Goal: Information Seeking & Learning: Learn about a topic

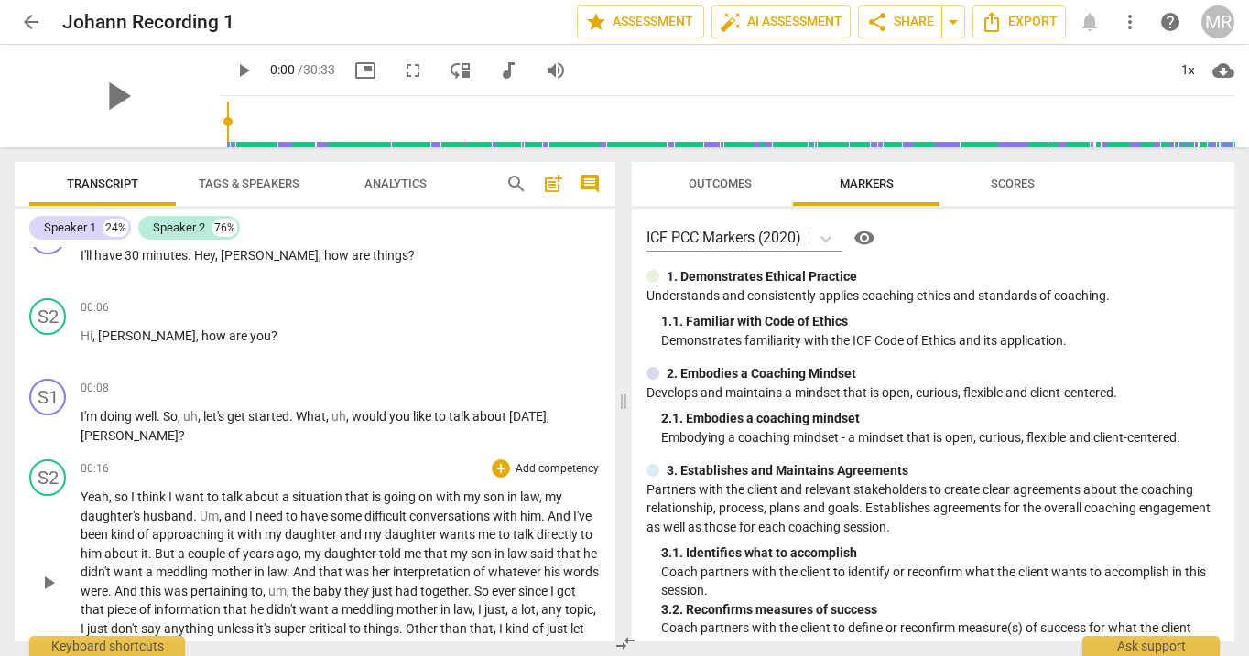
scroll to position [40, 0]
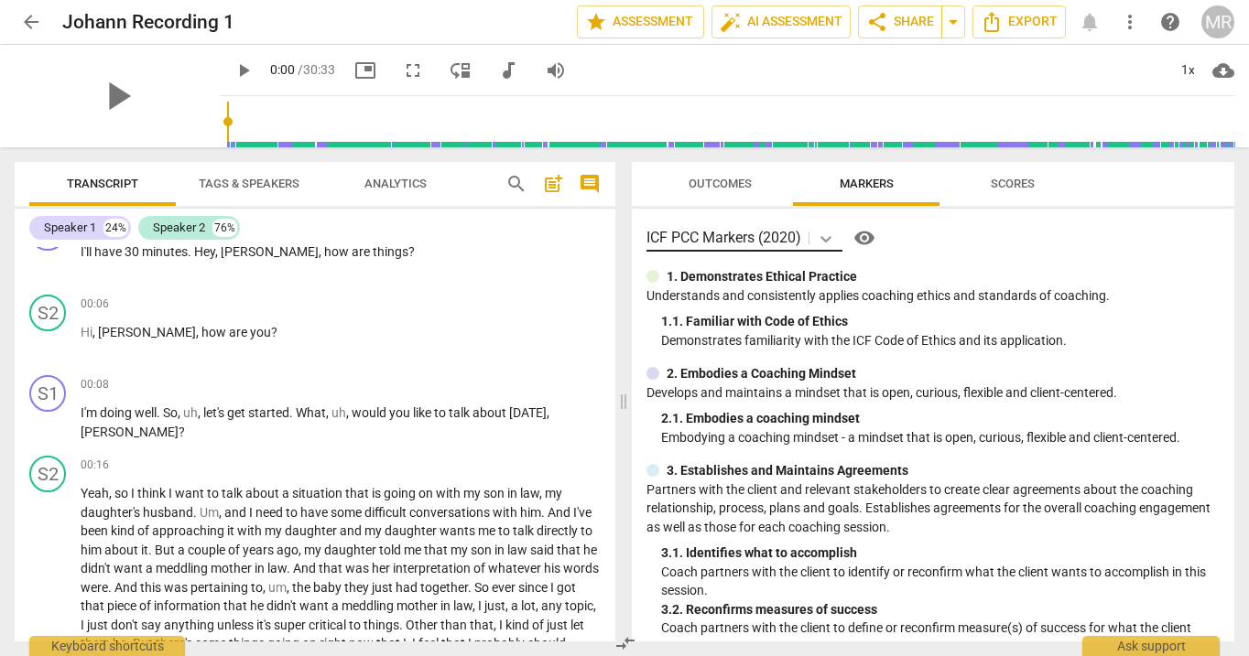
click at [829, 238] on icon at bounding box center [826, 239] width 18 height 18
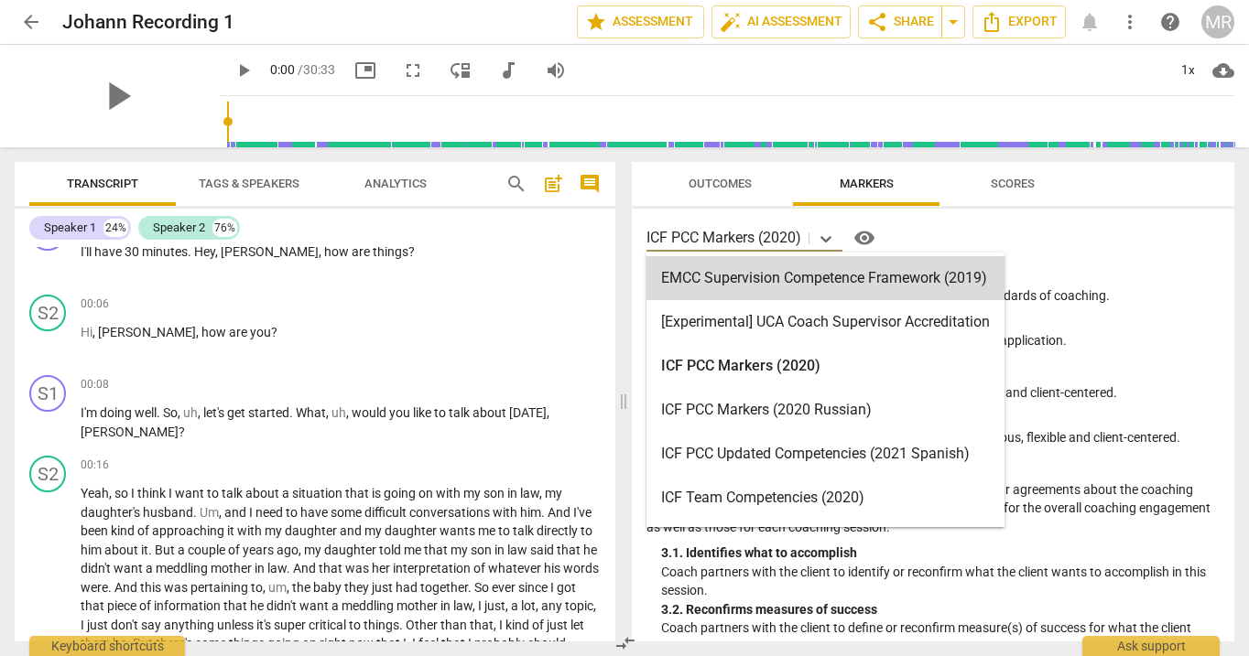
click at [743, 182] on span "Outcomes" at bounding box center [720, 184] width 63 height 14
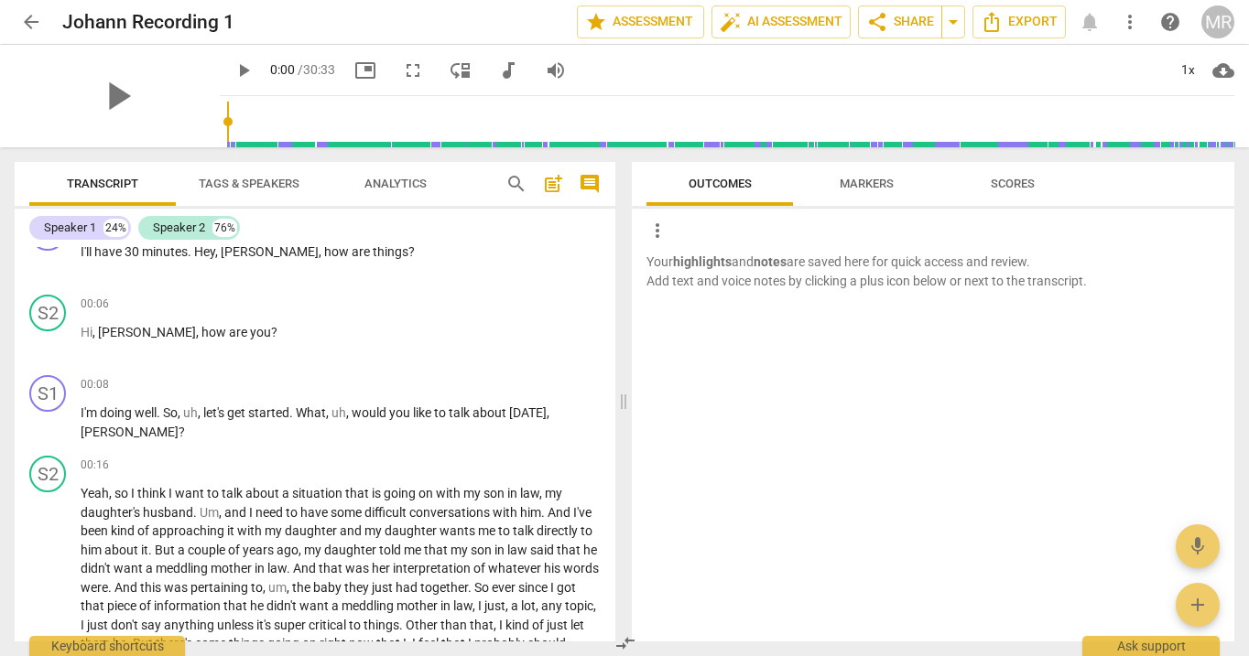
click at [871, 182] on span "Markers" at bounding box center [867, 184] width 54 height 14
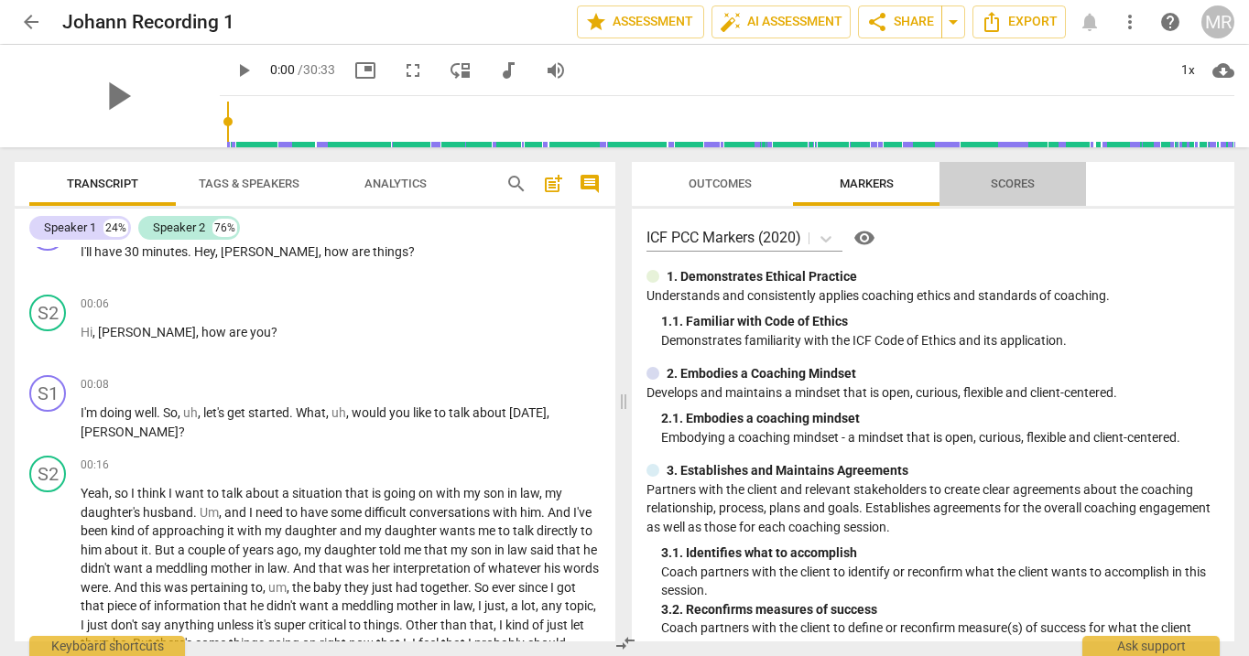
click at [1010, 190] on span "Scores" at bounding box center [1013, 184] width 88 height 25
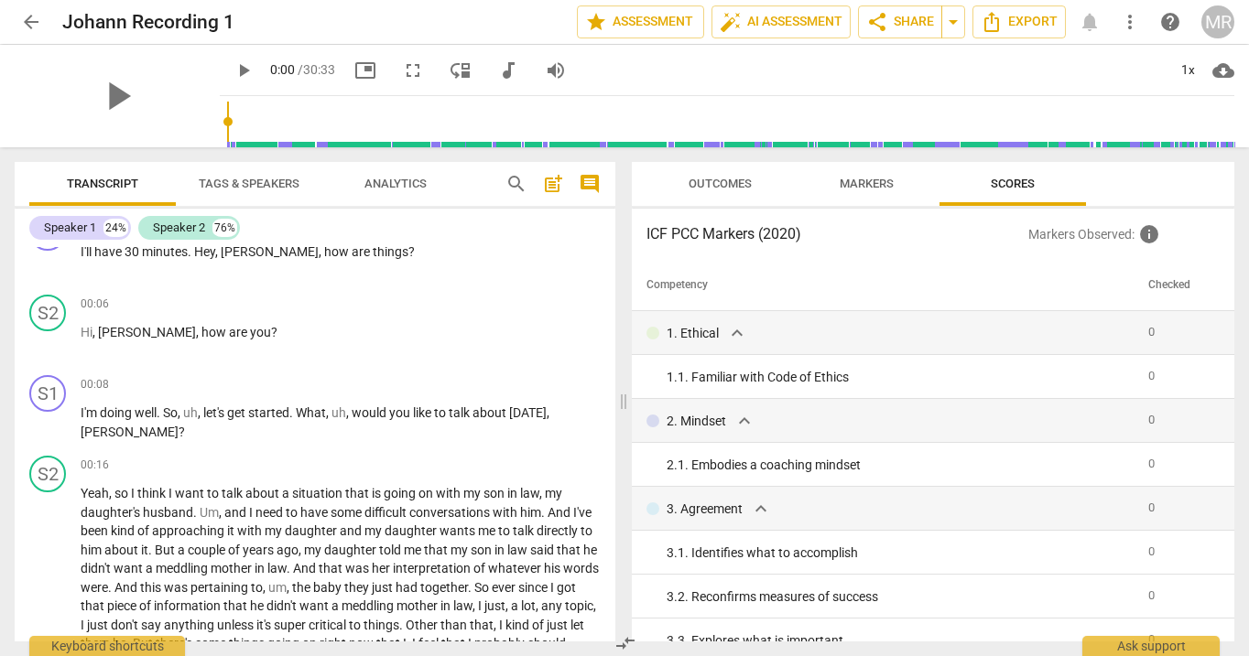
click at [872, 186] on span "Markers" at bounding box center [867, 184] width 54 height 14
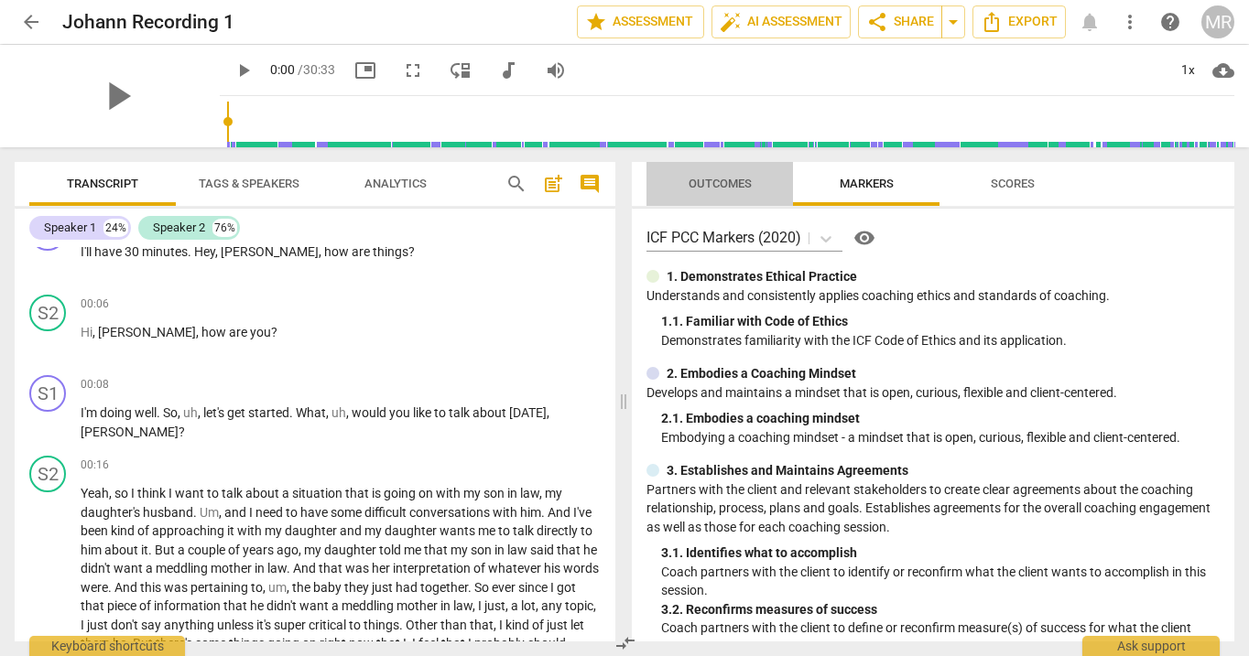
click at [736, 179] on span "Outcomes" at bounding box center [720, 184] width 63 height 14
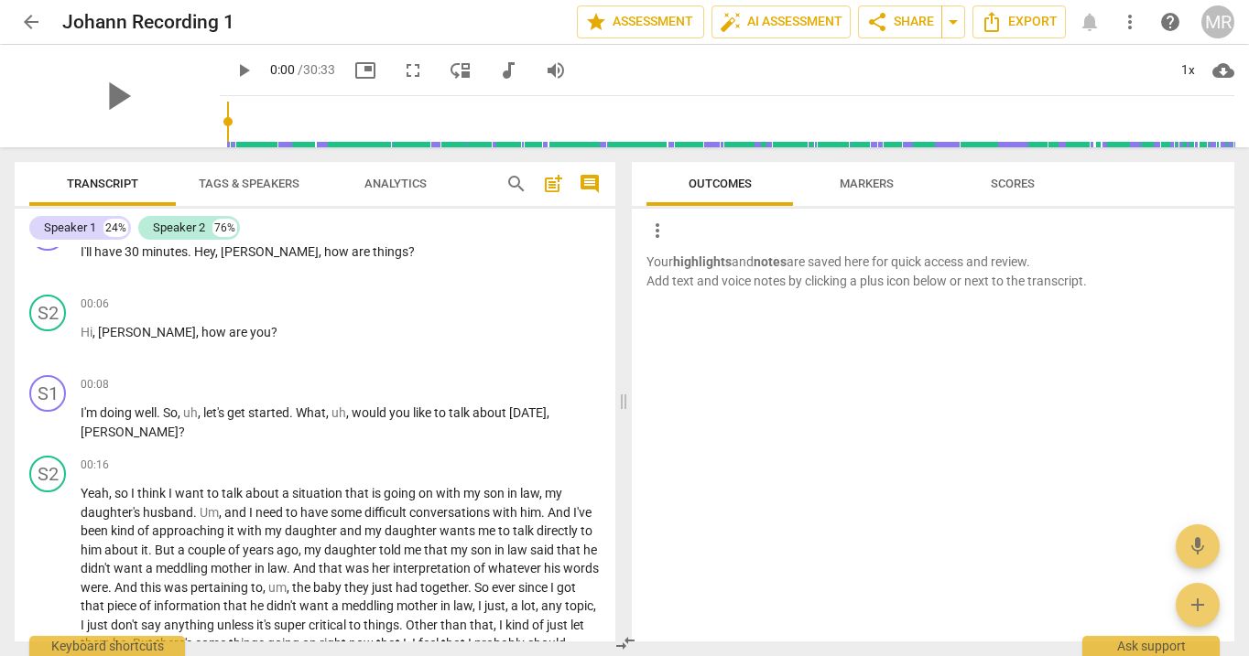
click at [843, 178] on span "Markers" at bounding box center [867, 184] width 54 height 14
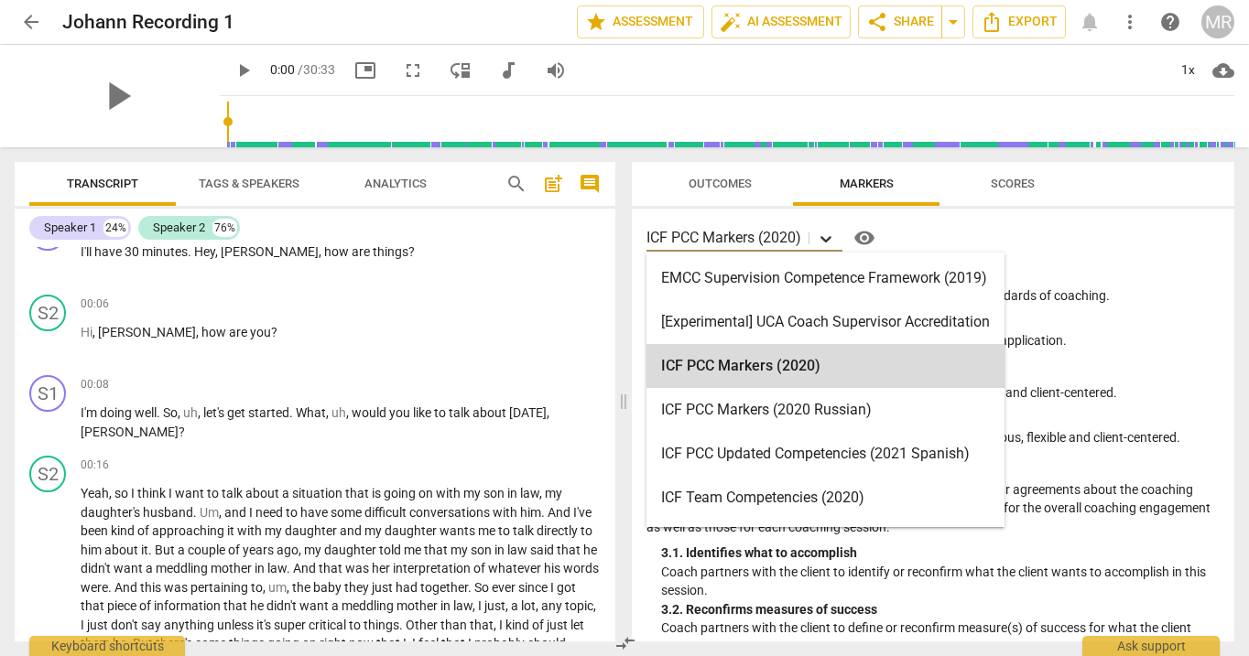
click at [826, 244] on icon at bounding box center [826, 239] width 18 height 18
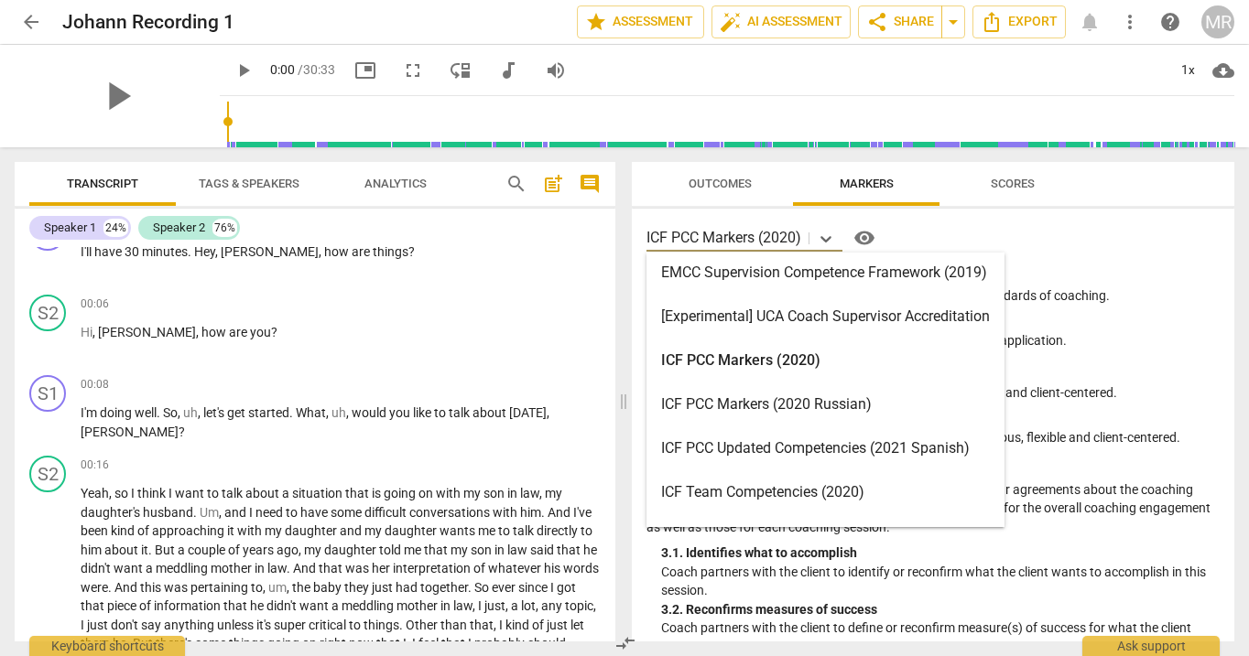
scroll to position [0, 0]
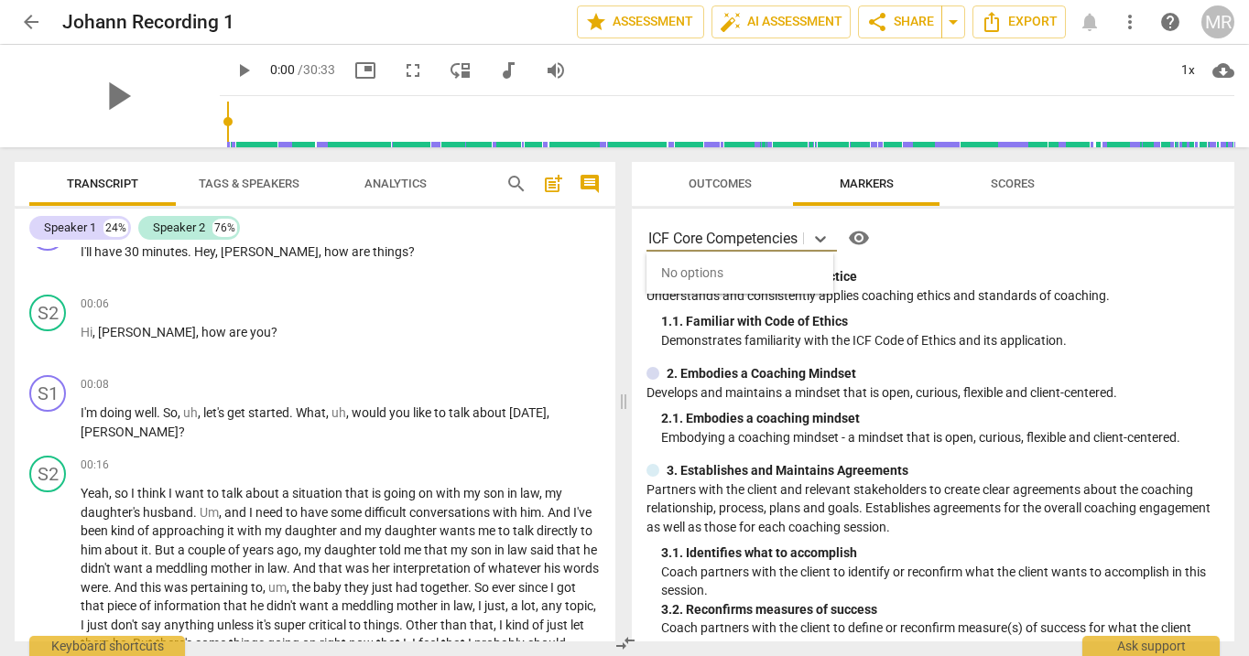
type input "ICF Core Competencies"
click at [989, 267] on div "1. Demonstrates Ethical Practice" at bounding box center [932, 276] width 573 height 19
click at [689, 189] on span "Outcomes" at bounding box center [720, 184] width 63 height 14
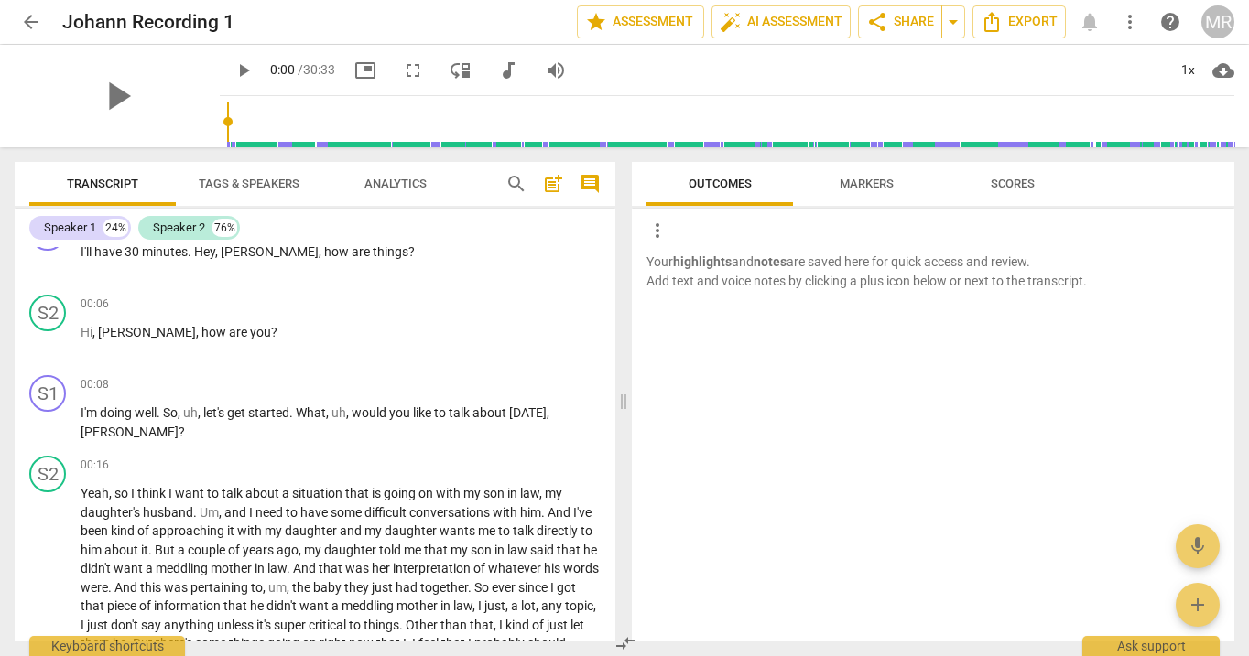
click at [993, 179] on span "Scores" at bounding box center [1013, 184] width 44 height 14
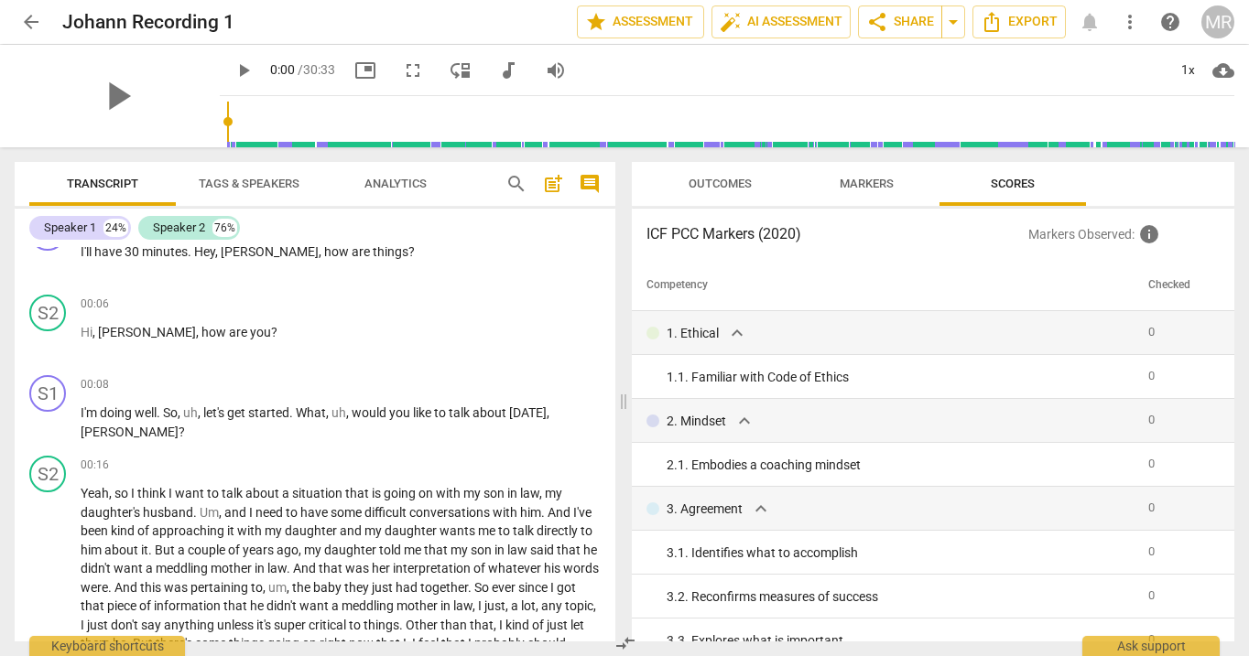
click at [875, 180] on span "Markers" at bounding box center [867, 184] width 54 height 14
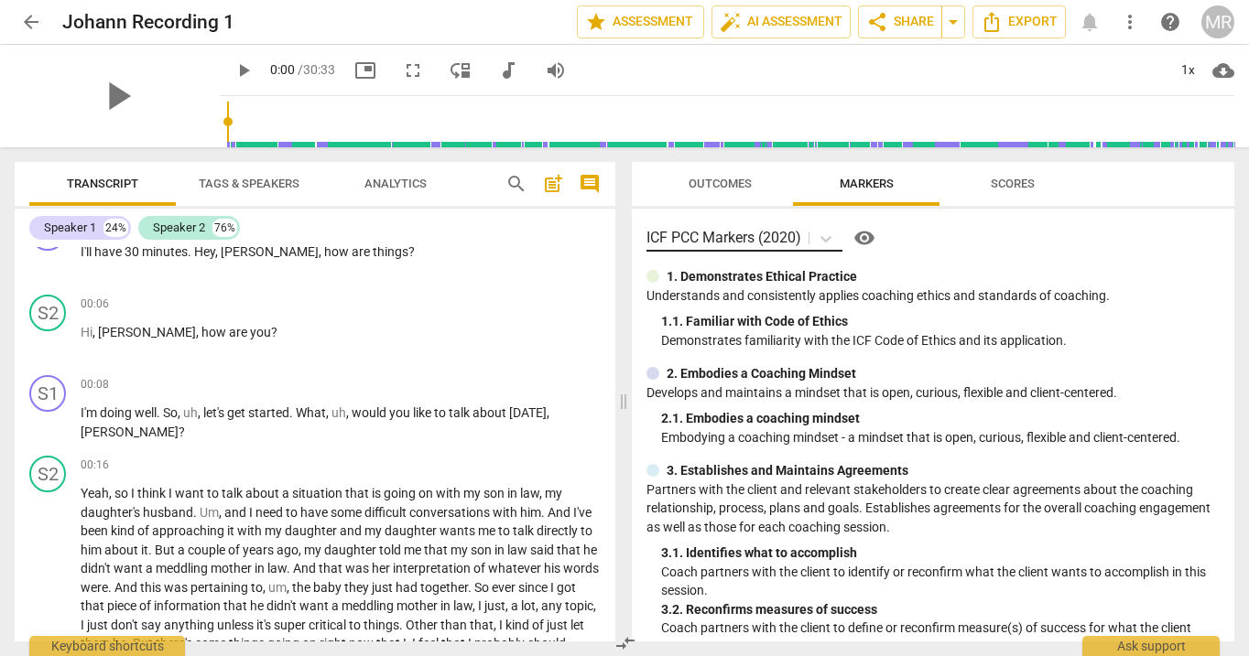
click at [805, 242] on input "text" at bounding box center [805, 238] width 4 height 17
click at [676, 11] on span "star Assessment" at bounding box center [640, 22] width 111 height 22
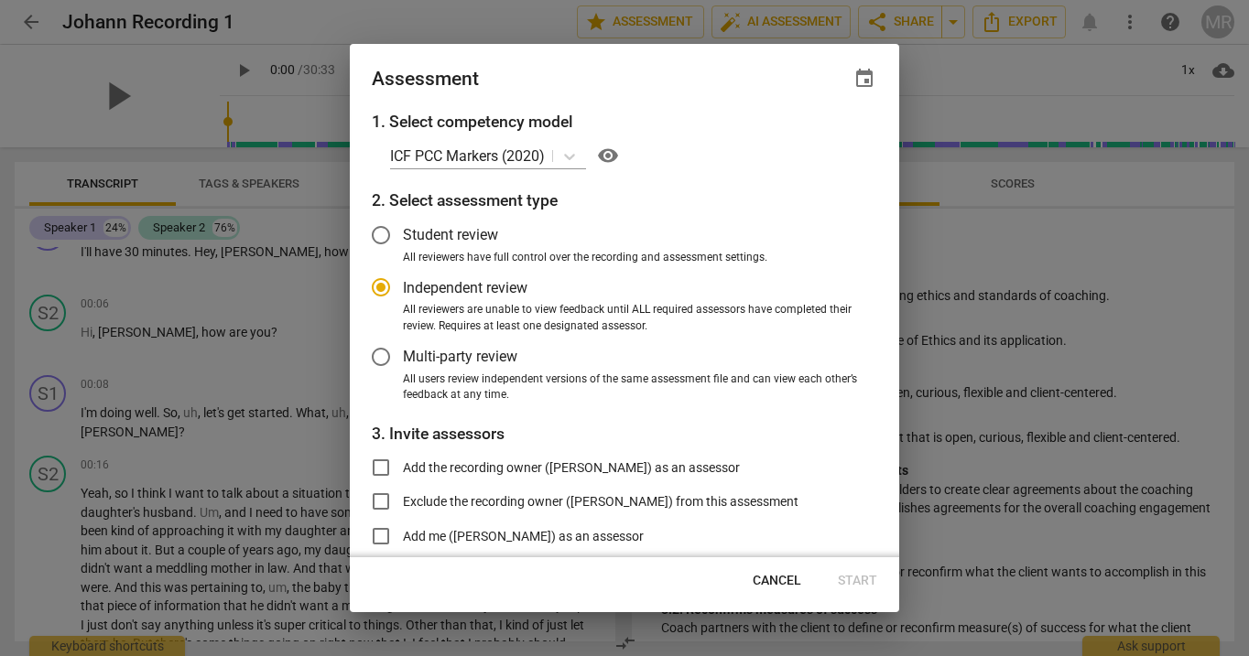
click at [475, 10] on div at bounding box center [624, 328] width 1249 height 656
radio input "false"
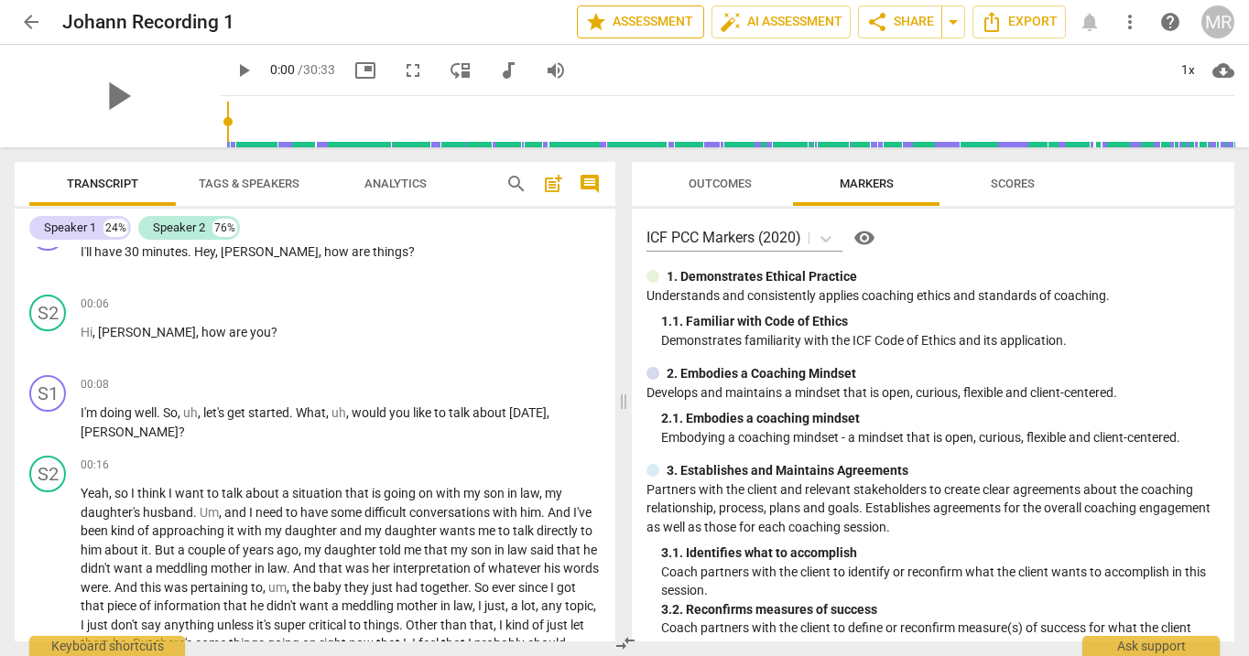
click at [679, 17] on span "star Assessment" at bounding box center [640, 22] width 111 height 22
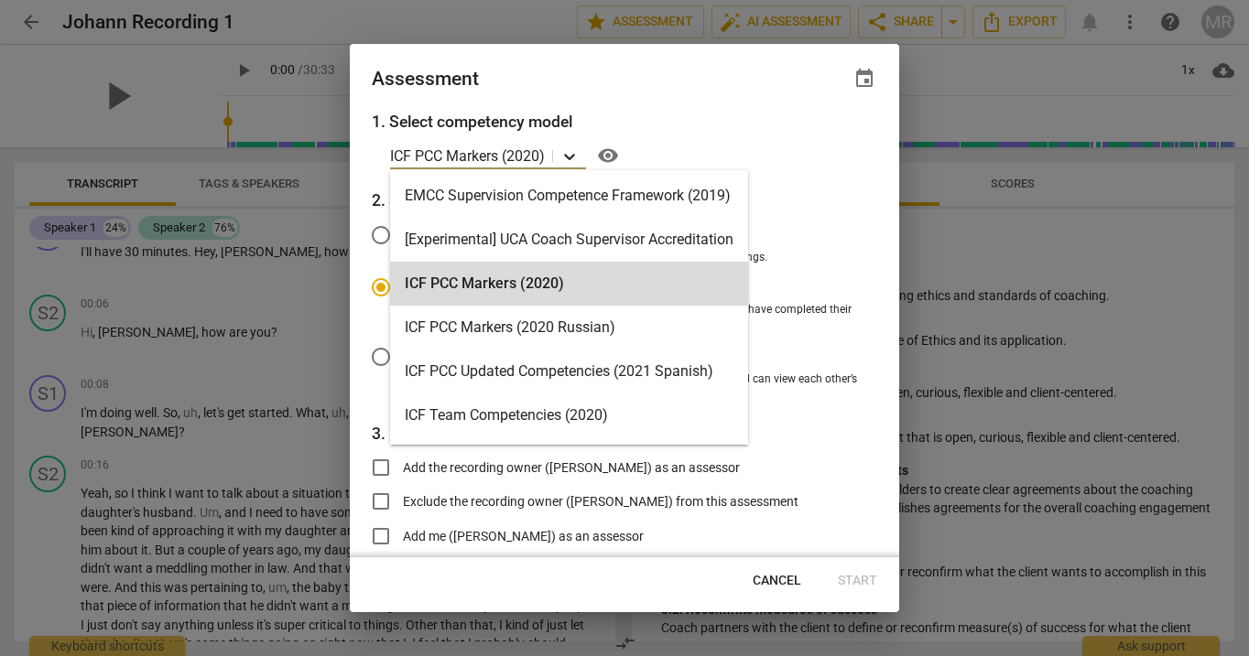
click at [558, 157] on div at bounding box center [569, 156] width 33 height 27
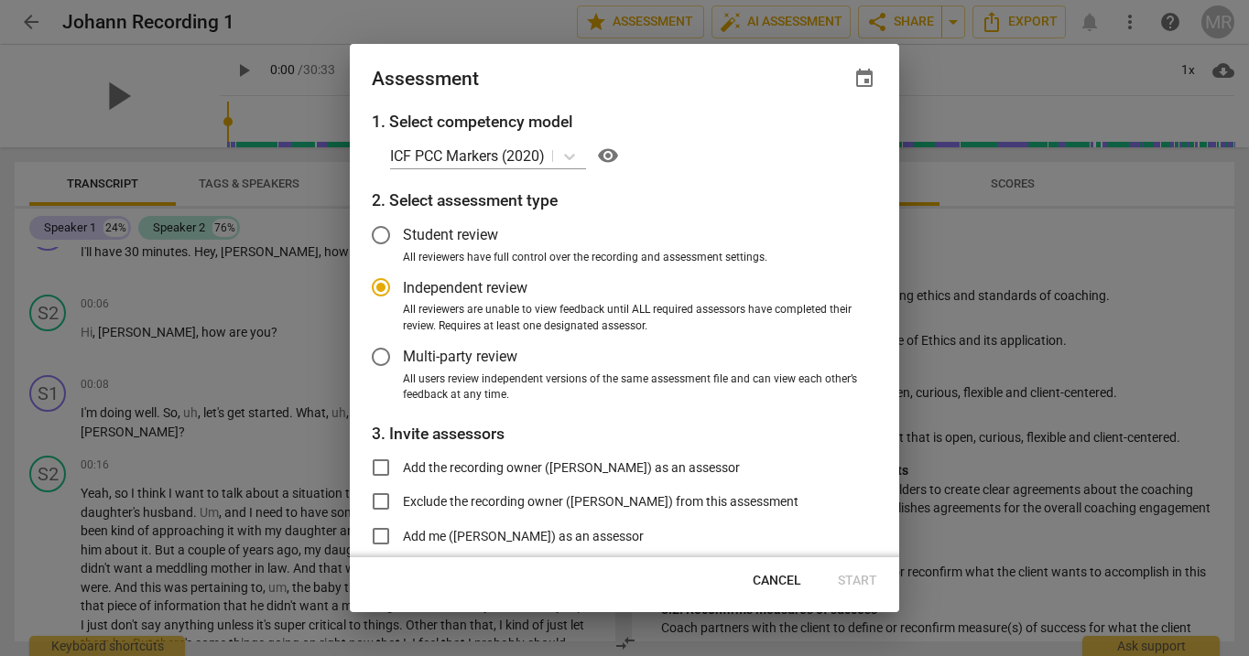
click at [486, 11] on div at bounding box center [624, 328] width 1249 height 656
radio input "false"
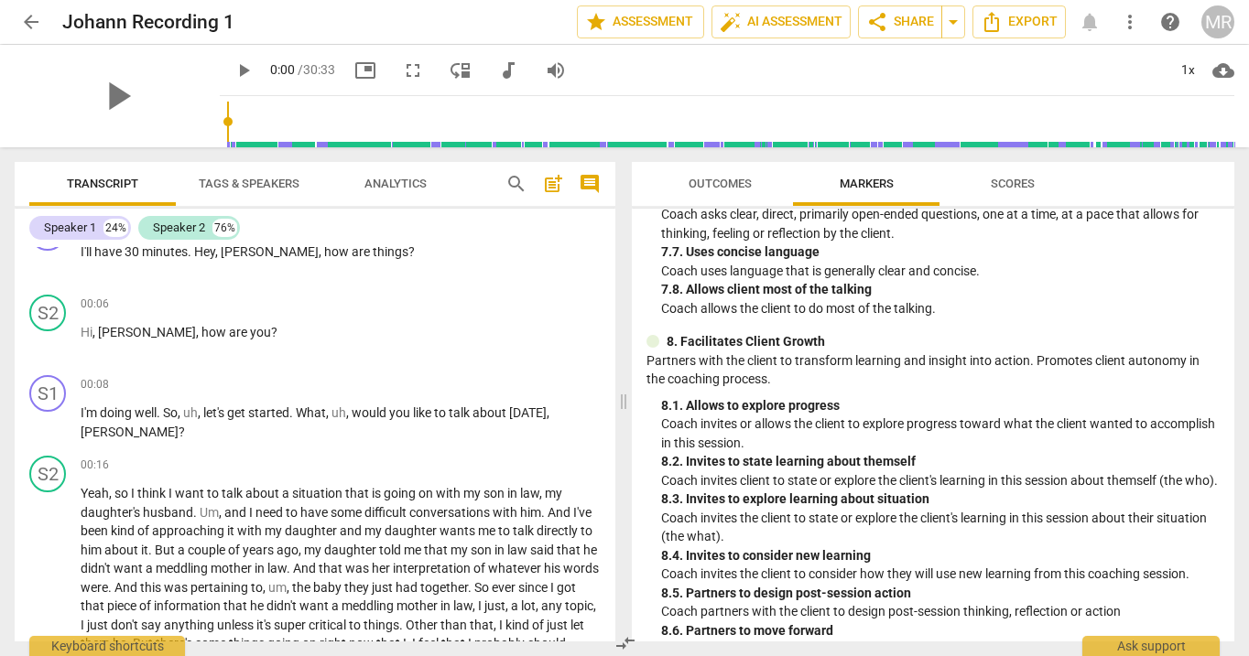
scroll to position [1914, 0]
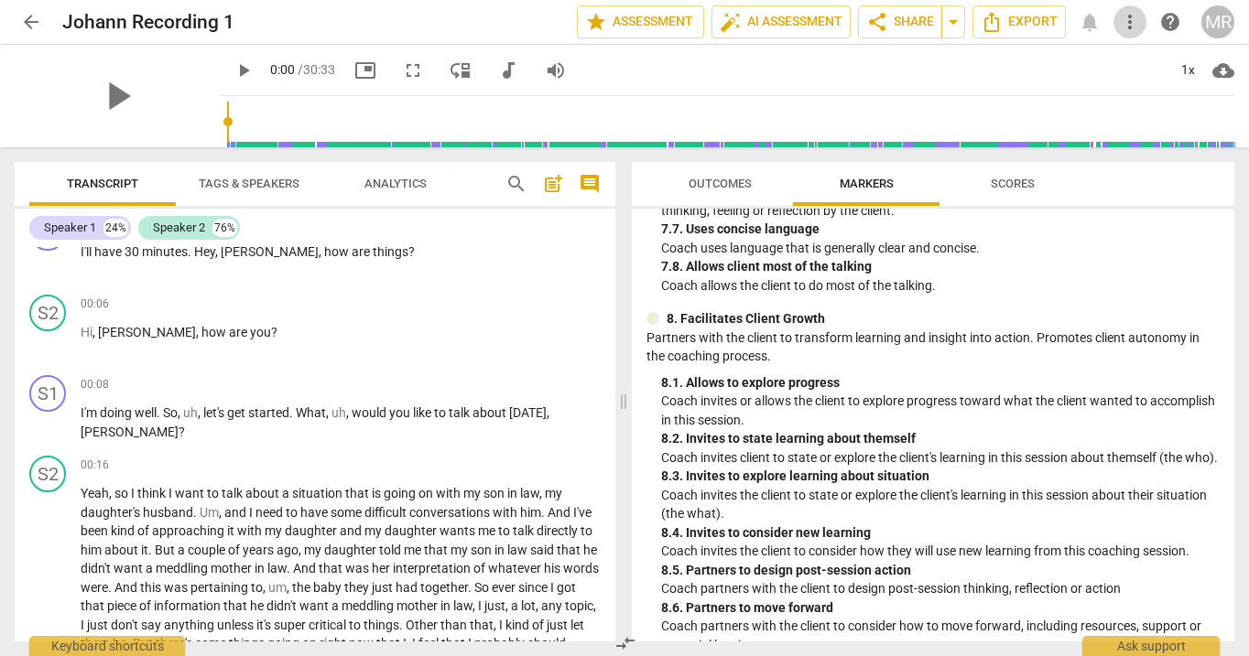
click at [1125, 27] on span "more_vert" at bounding box center [1130, 22] width 22 height 22
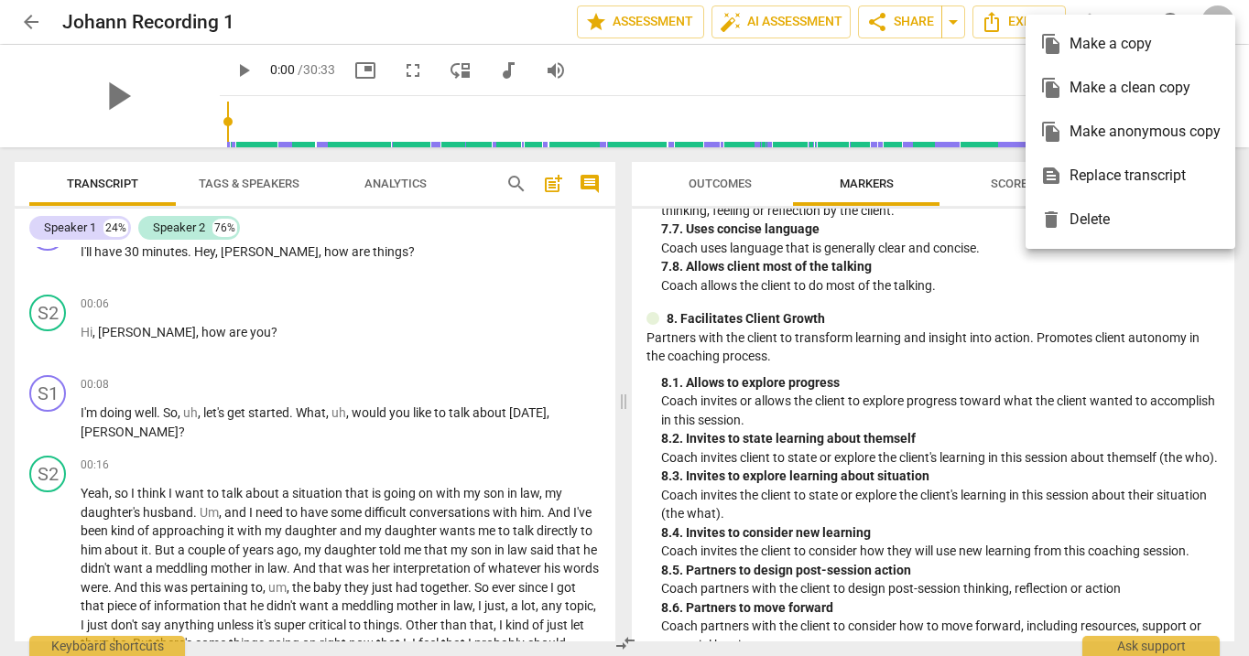
click at [871, 60] on div at bounding box center [624, 328] width 1249 height 656
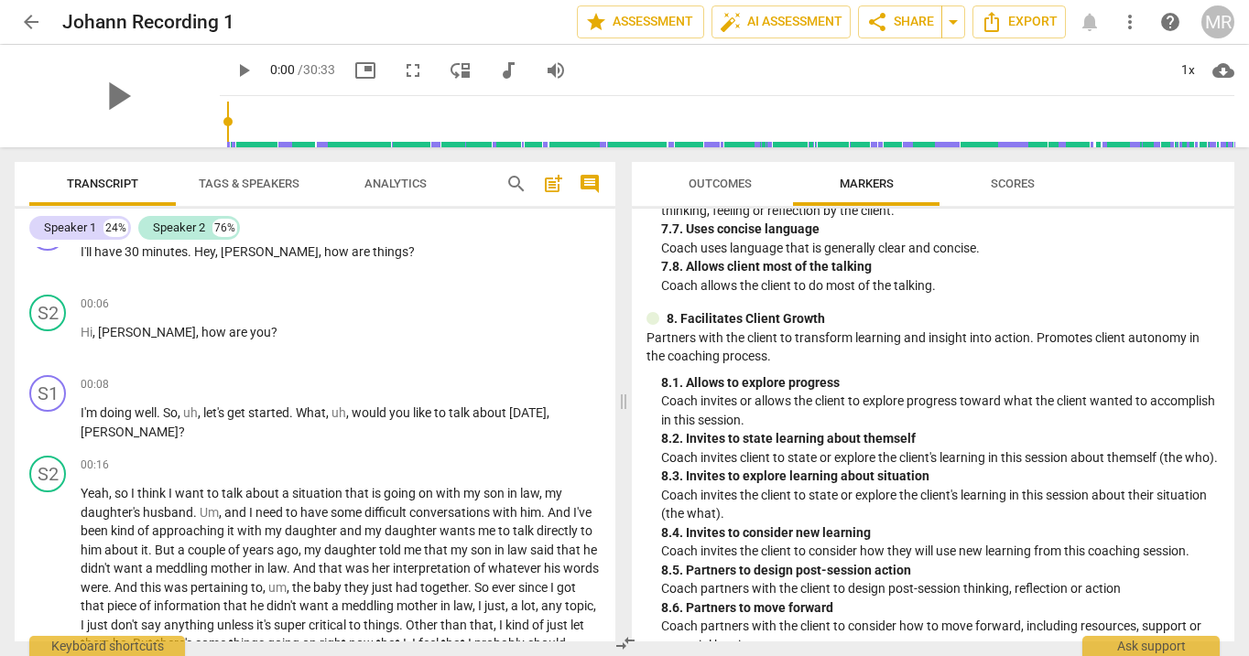
click at [1170, 20] on span "help" at bounding box center [1170, 22] width 22 height 22
click at [797, 27] on span "auto_fix_high AI Assessment" at bounding box center [781, 22] width 123 height 22
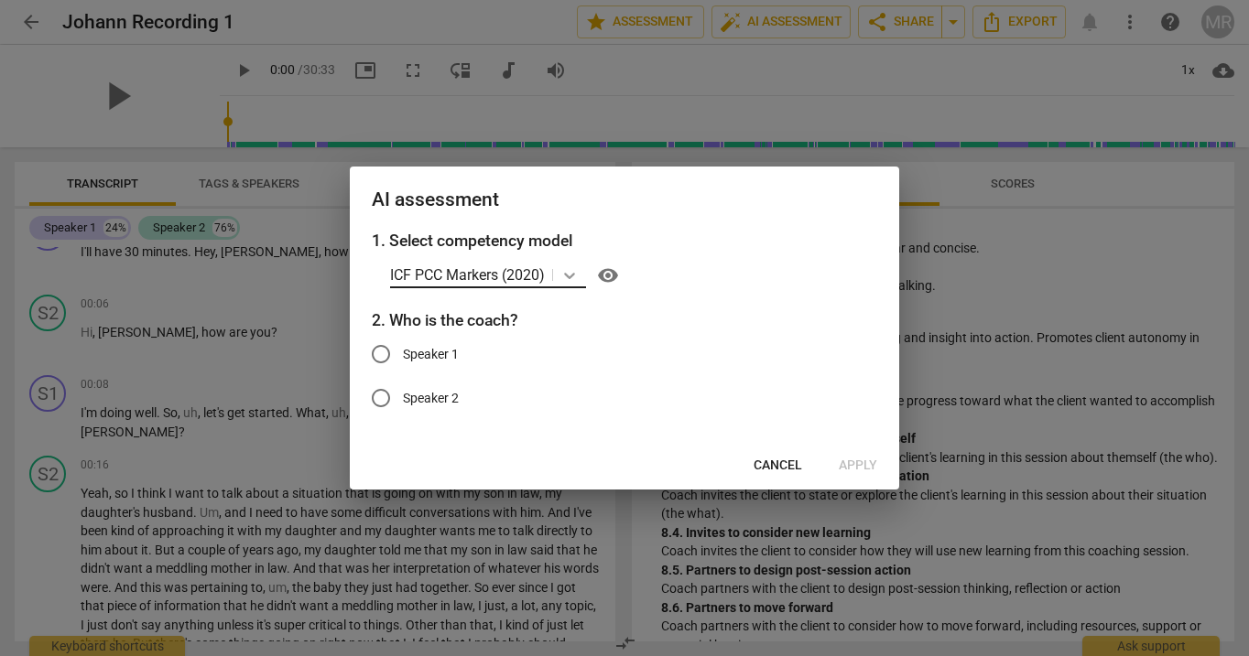
click at [565, 274] on icon at bounding box center [569, 275] width 18 height 18
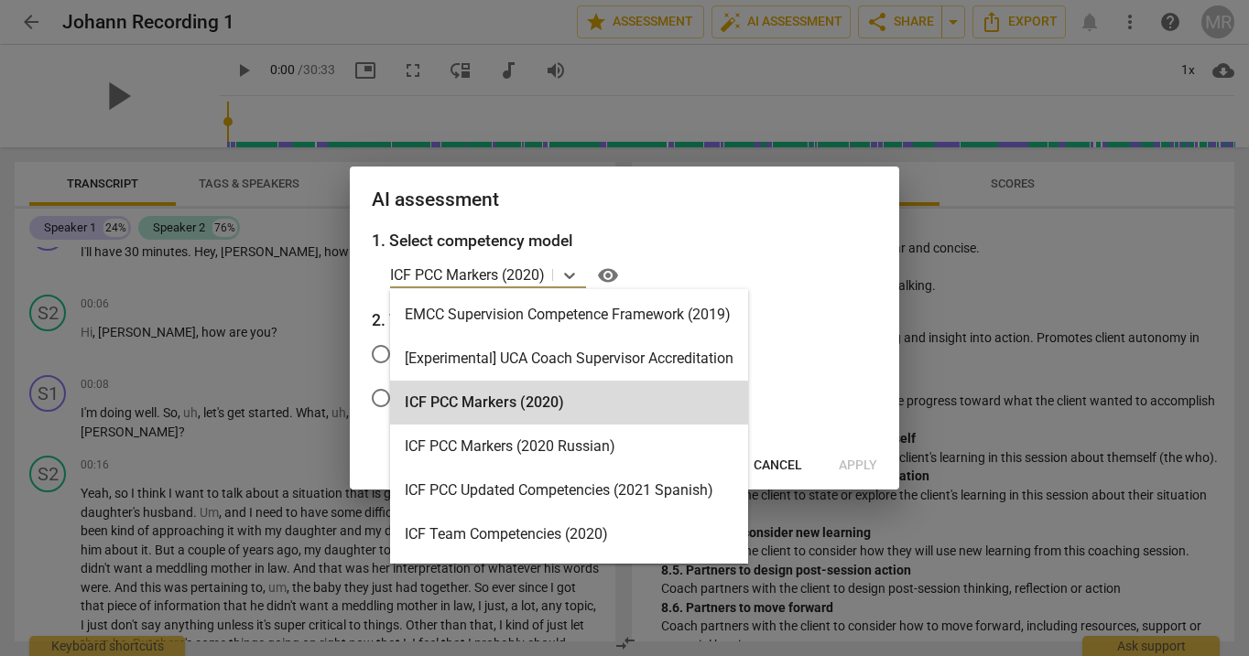
click at [671, 175] on div "AI assessment" at bounding box center [624, 198] width 549 height 63
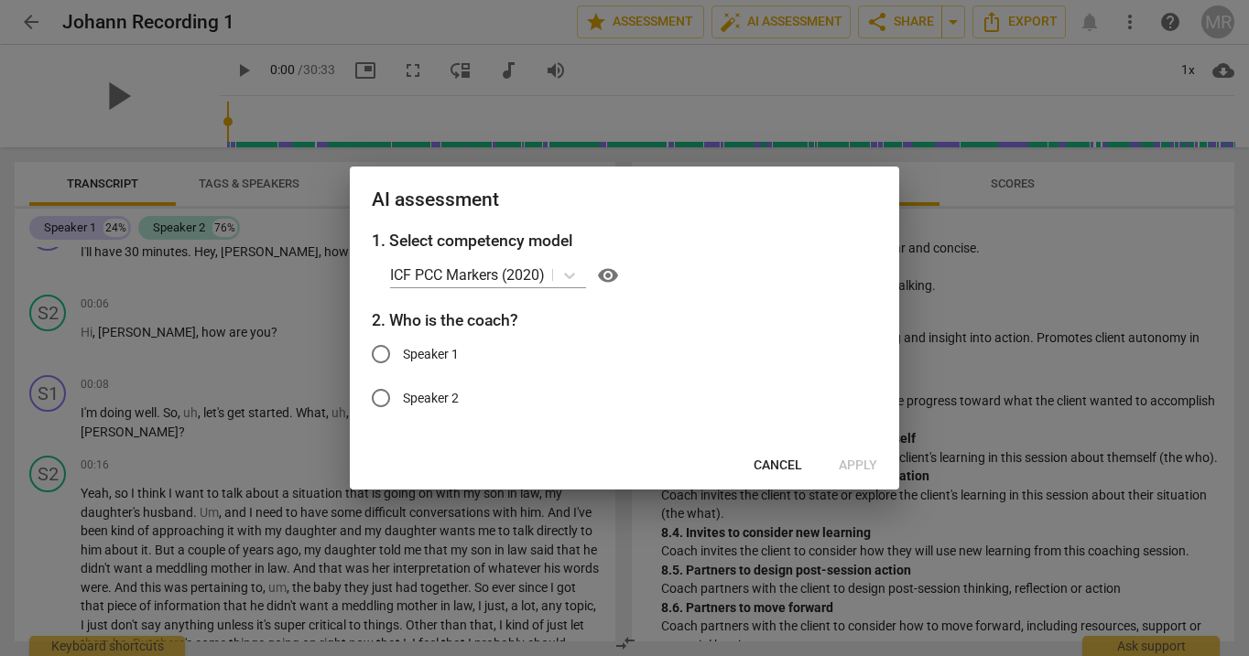
click at [953, 180] on div at bounding box center [624, 328] width 1249 height 656
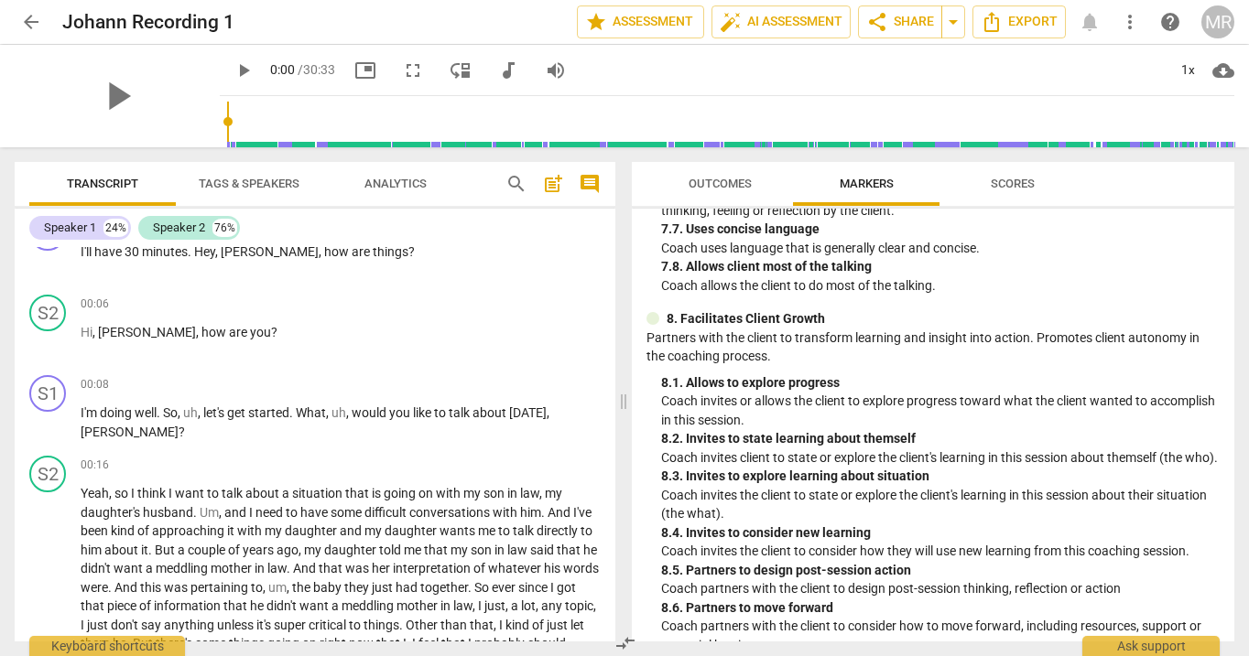
click at [279, 183] on span "Tags & Speakers" at bounding box center [249, 184] width 101 height 14
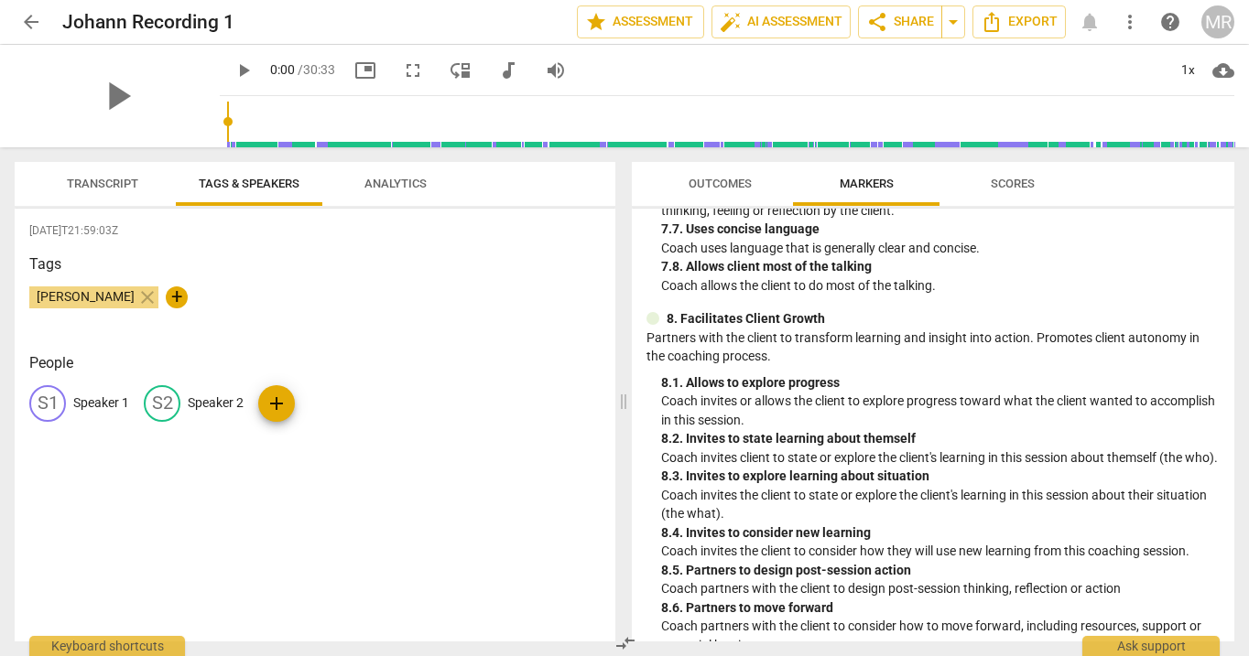
click at [126, 181] on span "Transcript" at bounding box center [102, 184] width 71 height 14
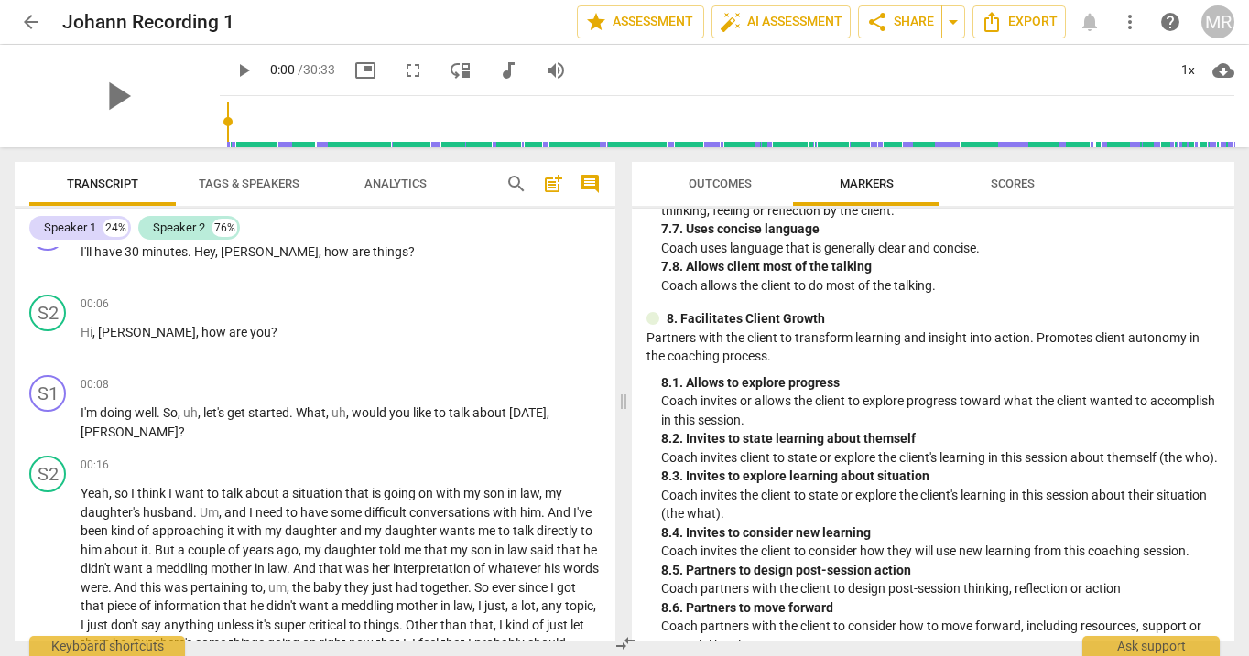
click at [226, 182] on span "Tags & Speakers" at bounding box center [249, 184] width 101 height 14
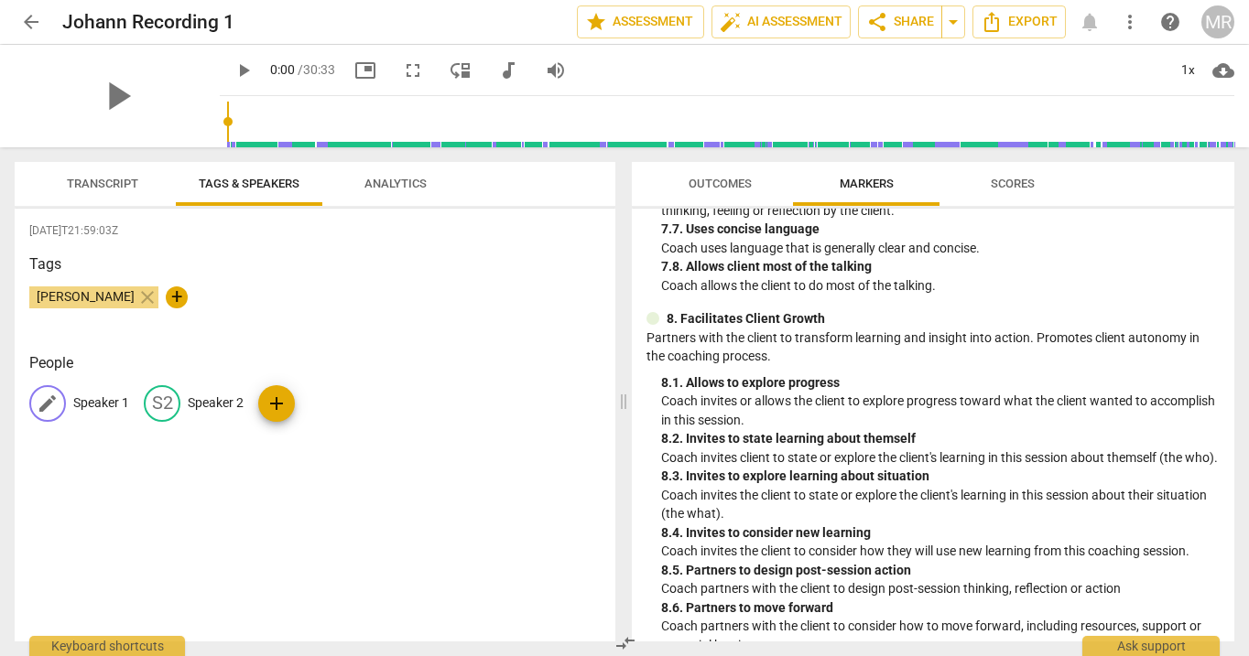
click at [54, 401] on span "edit" at bounding box center [48, 404] width 22 height 22
type input "Coach"
click at [311, 403] on p "Speaker 2" at bounding box center [335, 403] width 56 height 19
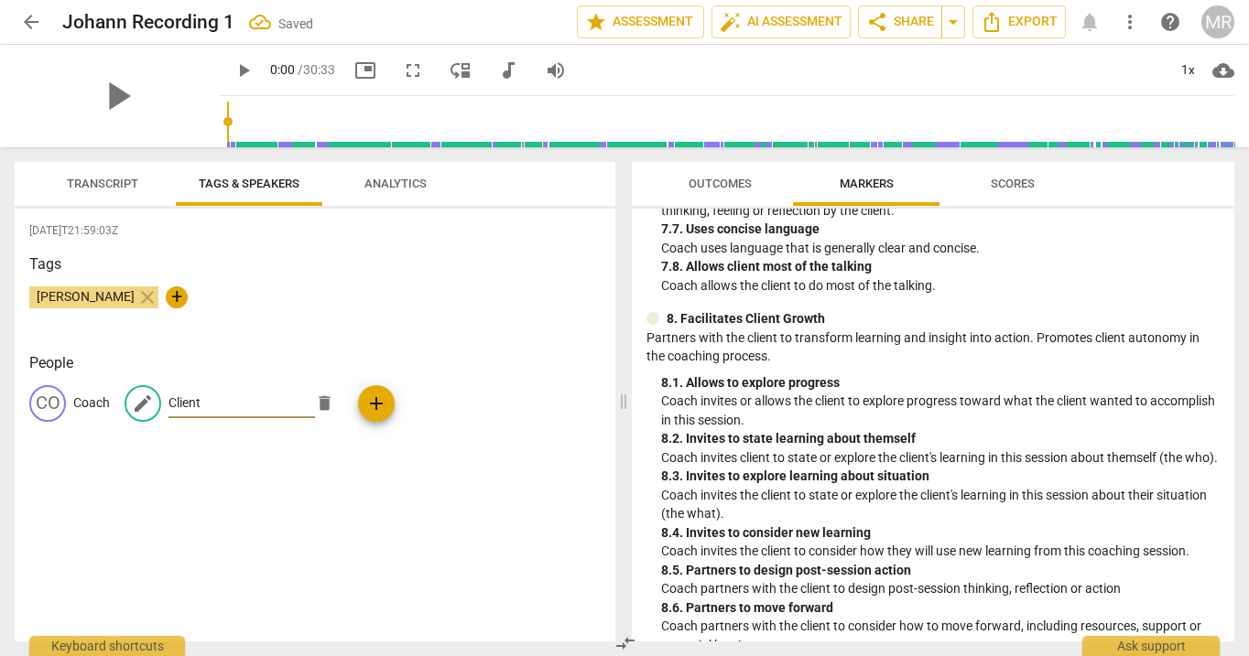
type input "Client"
click at [477, 348] on div "2025-09-25T21:59:03Z Tags Marilyn Rose close + People CO Coach edit Client dele…" at bounding box center [315, 425] width 601 height 433
click at [96, 185] on span "Transcript" at bounding box center [102, 184] width 71 height 14
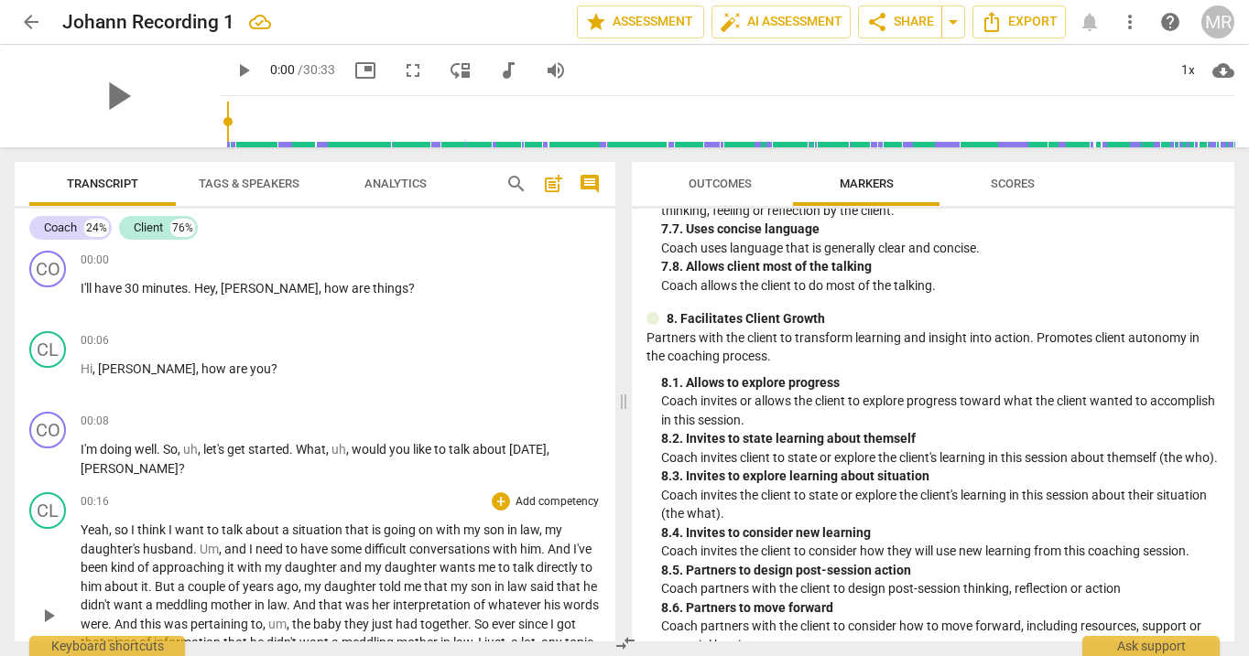
scroll to position [0, 0]
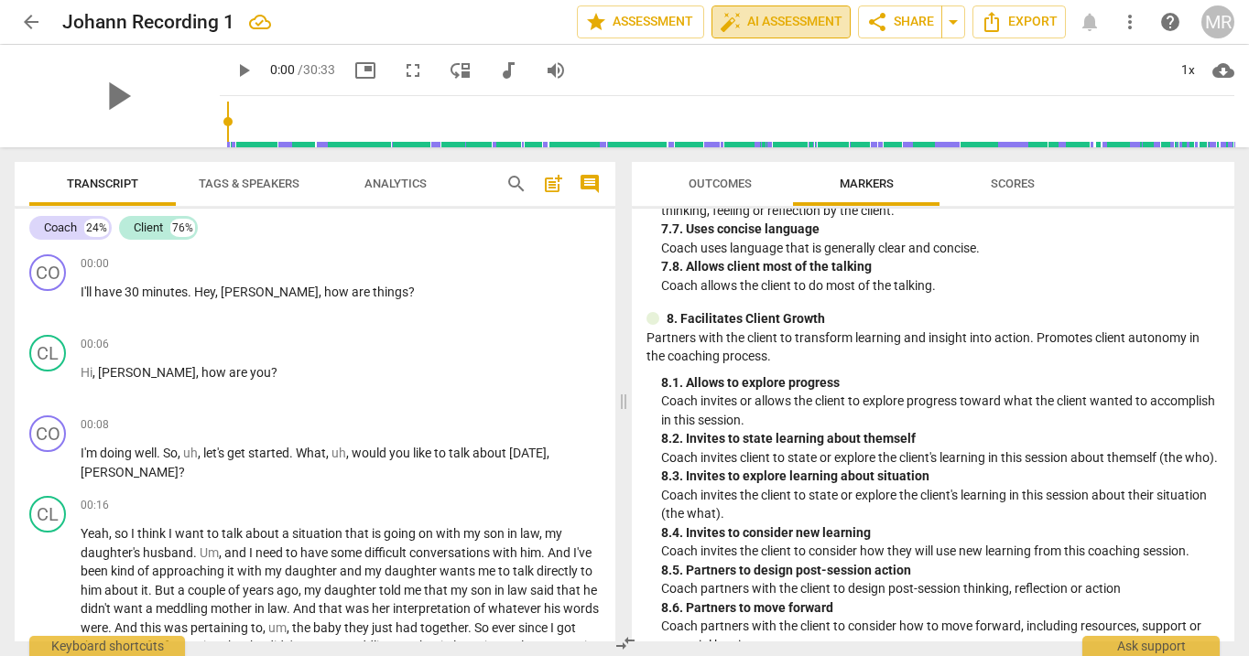
click at [788, 12] on span "auto_fix_high AI Assessment" at bounding box center [781, 22] width 123 height 22
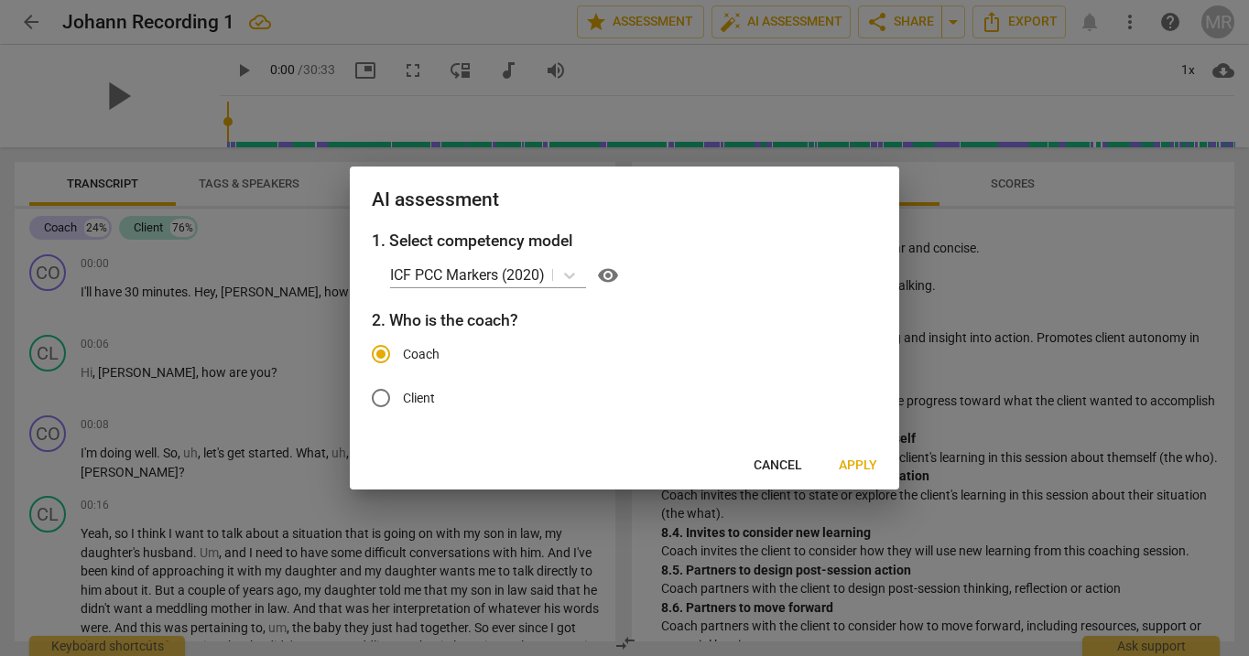
click at [866, 462] on span "Apply" at bounding box center [858, 466] width 38 height 18
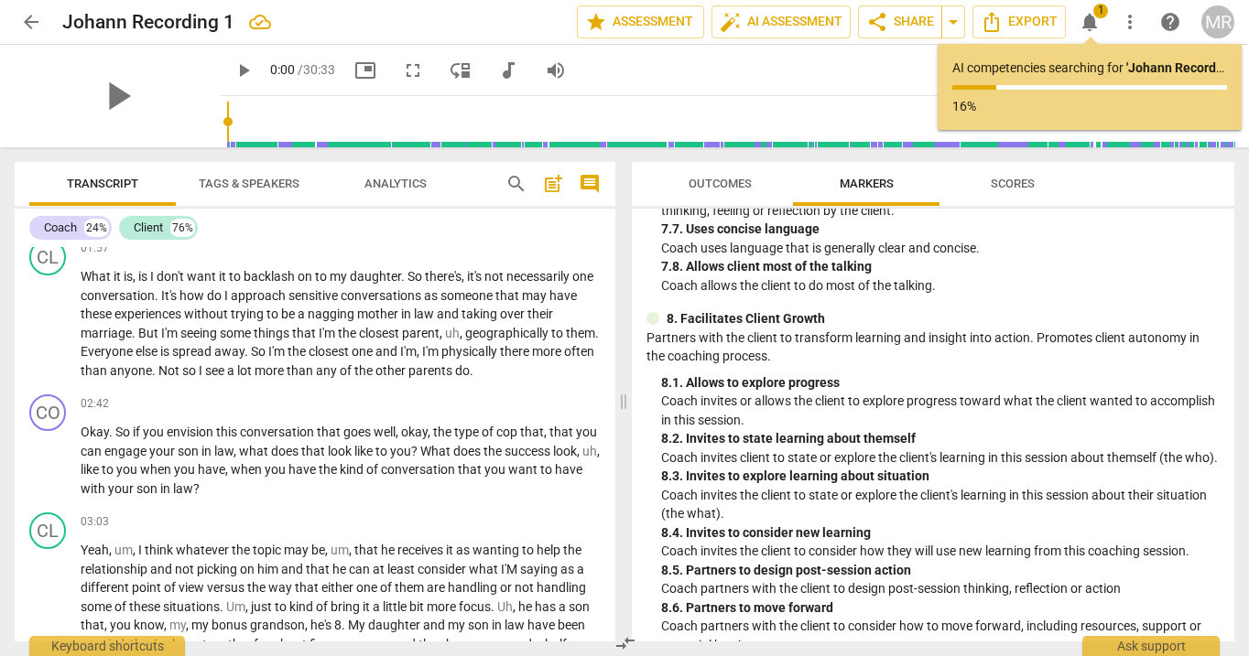
scroll to position [617, 0]
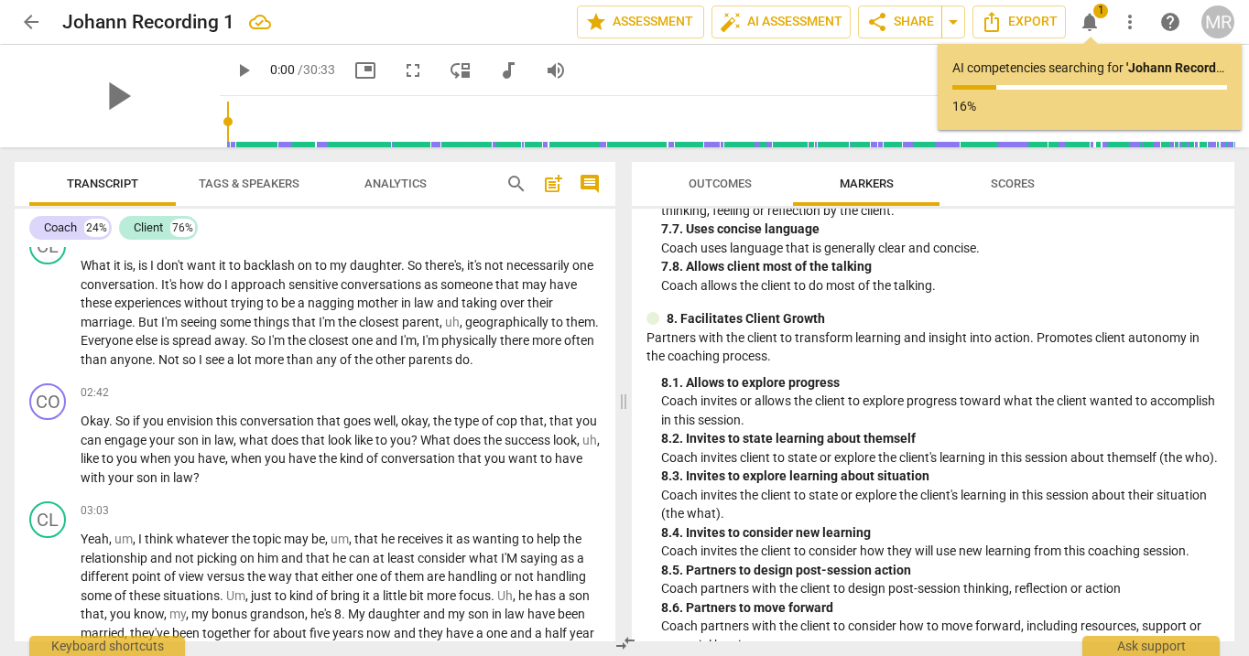
click at [729, 181] on span "Outcomes" at bounding box center [720, 184] width 63 height 14
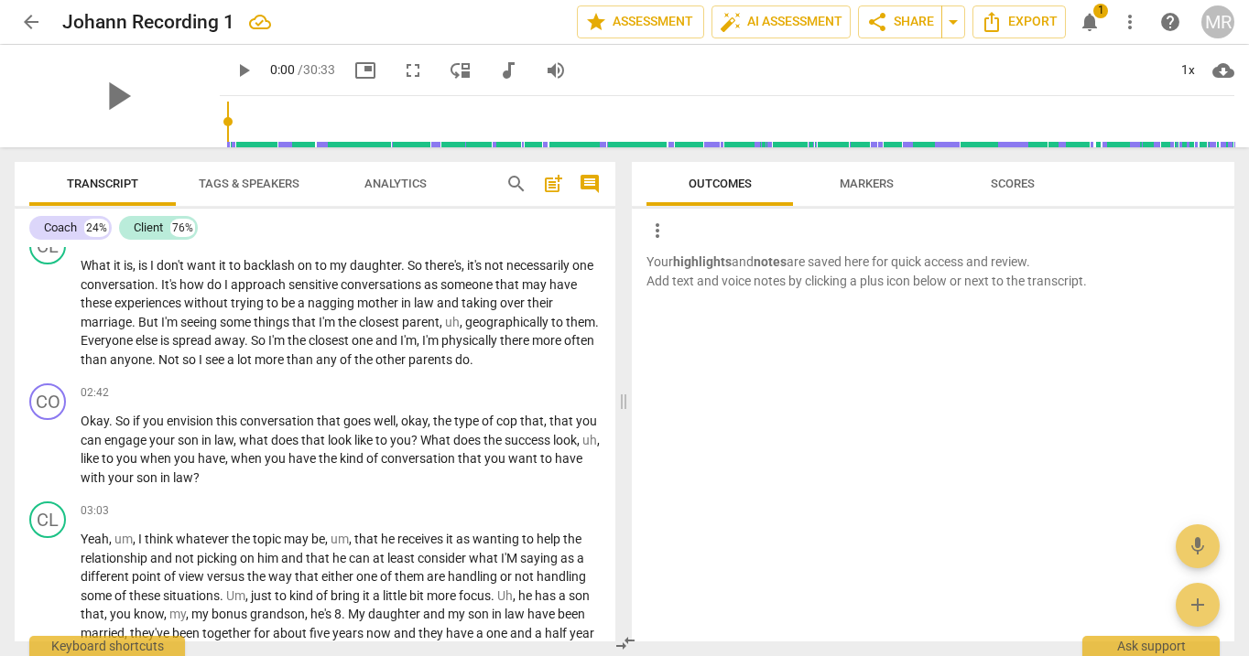
click at [870, 185] on span "Markers" at bounding box center [867, 184] width 54 height 14
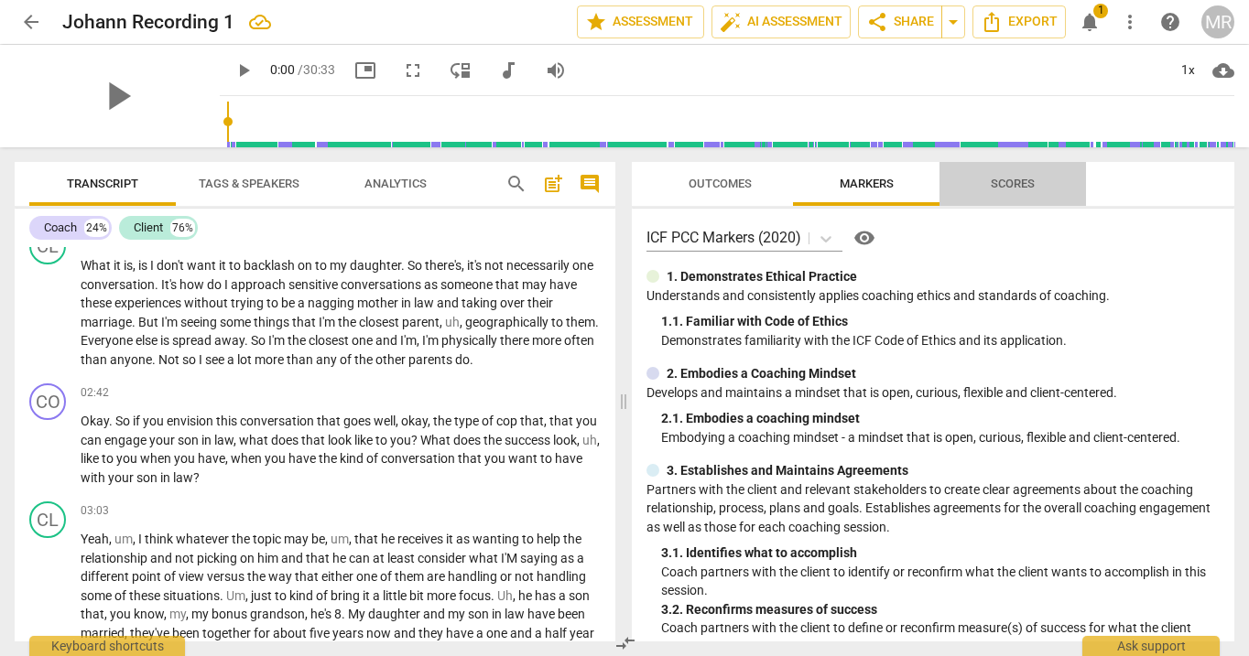
click at [1005, 193] on span "Scores" at bounding box center [1013, 184] width 88 height 25
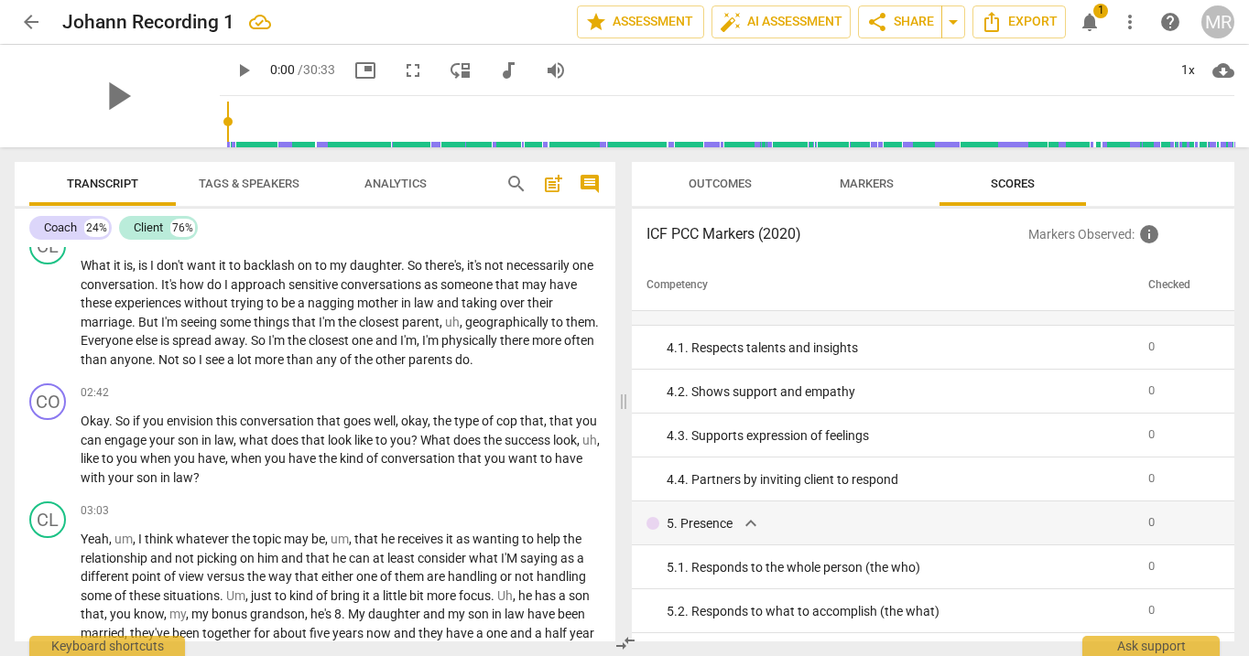
scroll to position [0, 0]
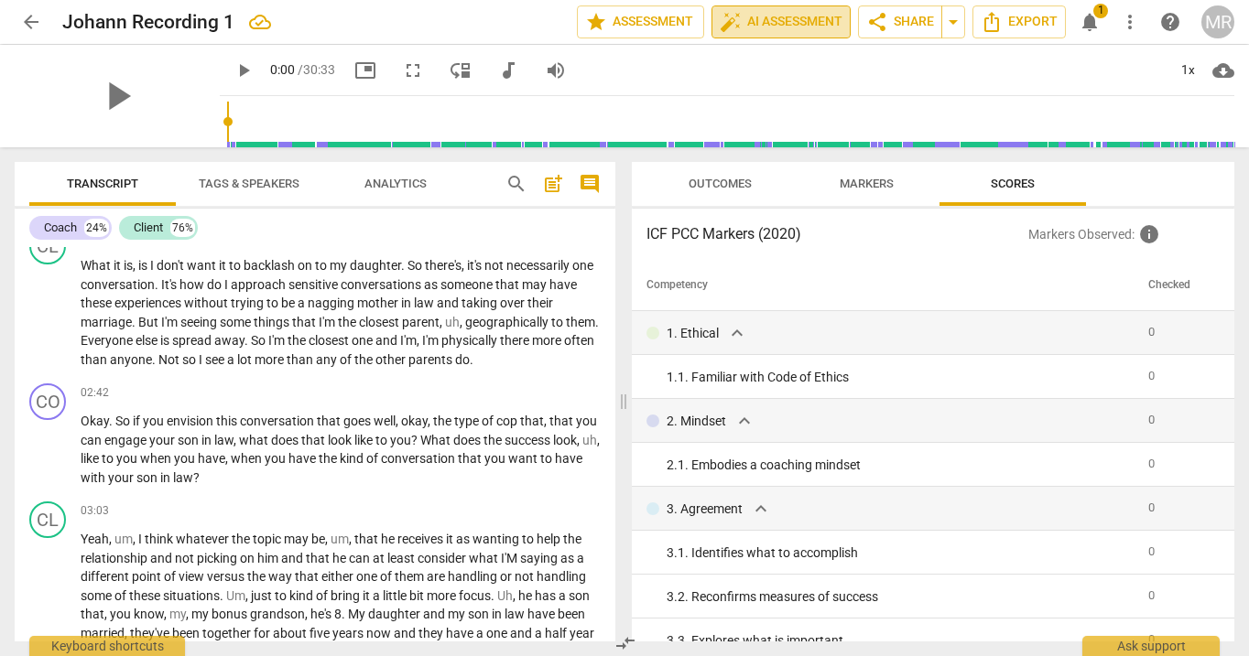
click at [791, 25] on span "auto_fix_high AI Assessment" at bounding box center [781, 22] width 123 height 22
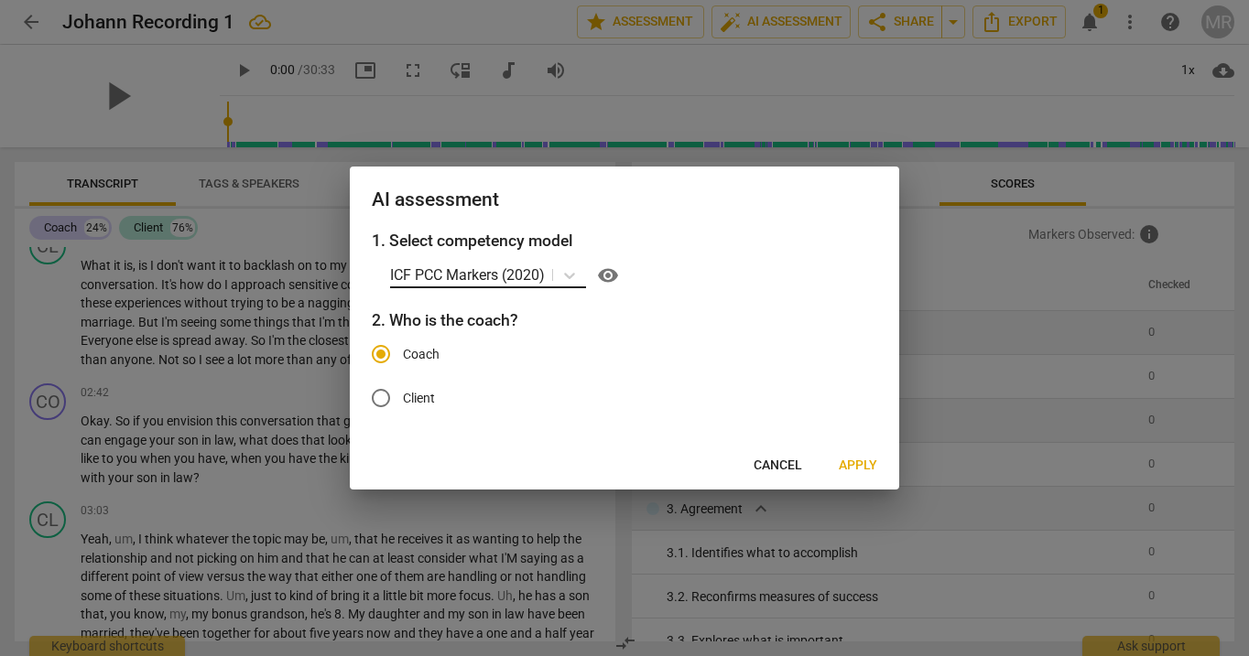
click at [520, 281] on p "ICF PCC Markers (2020)" at bounding box center [467, 275] width 155 height 21
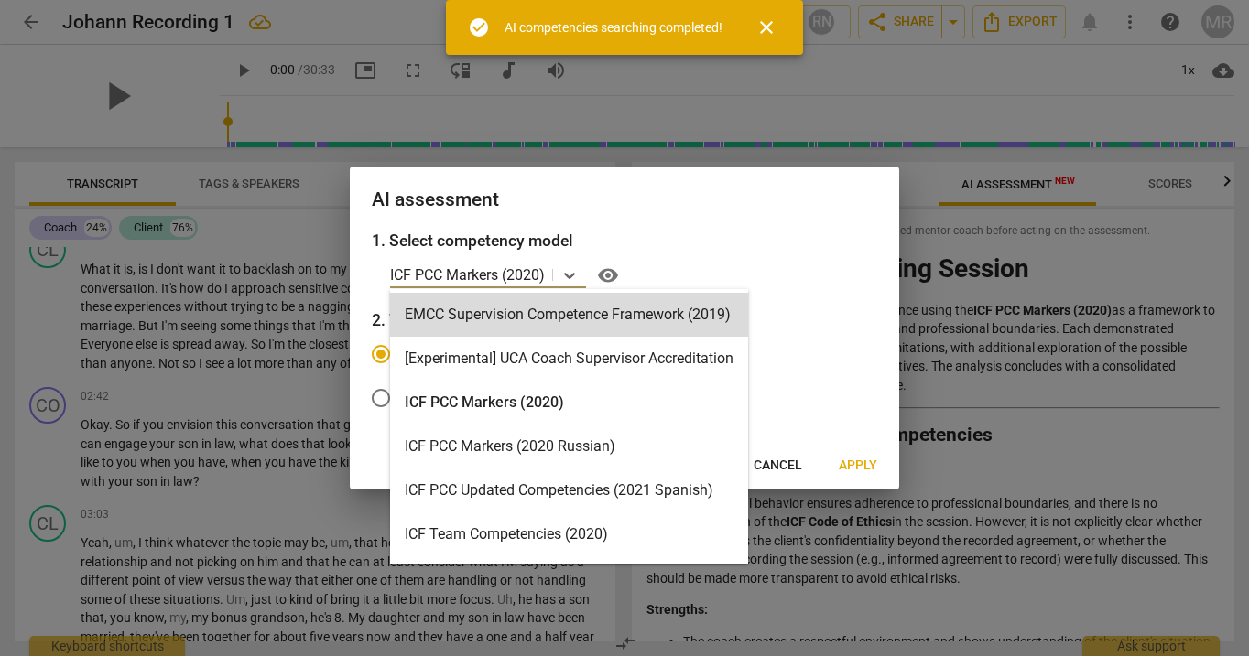
scroll to position [619, 0]
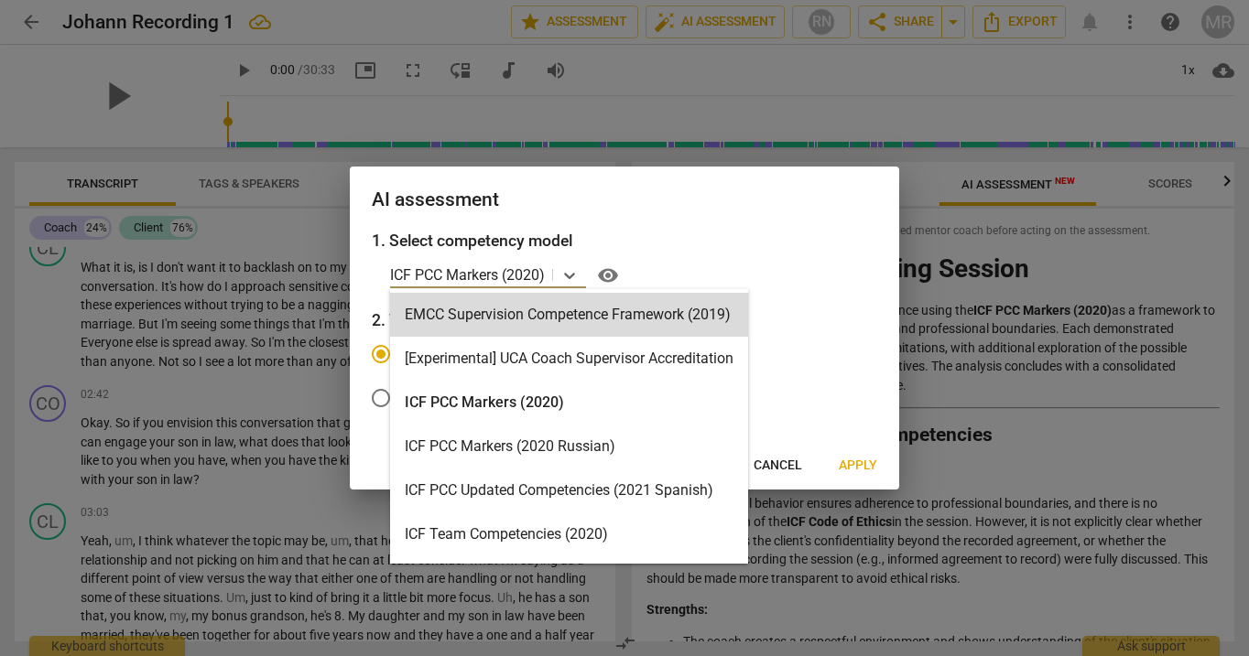
click at [893, 77] on div at bounding box center [624, 328] width 1249 height 656
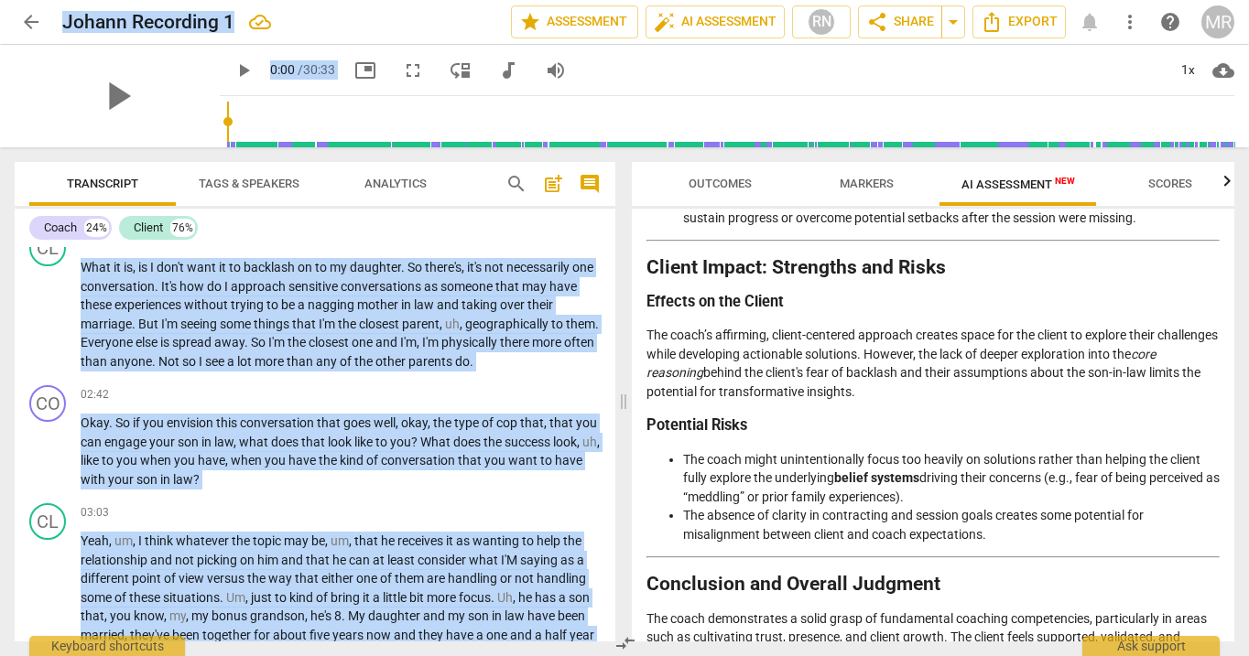
scroll to position [3002, 0]
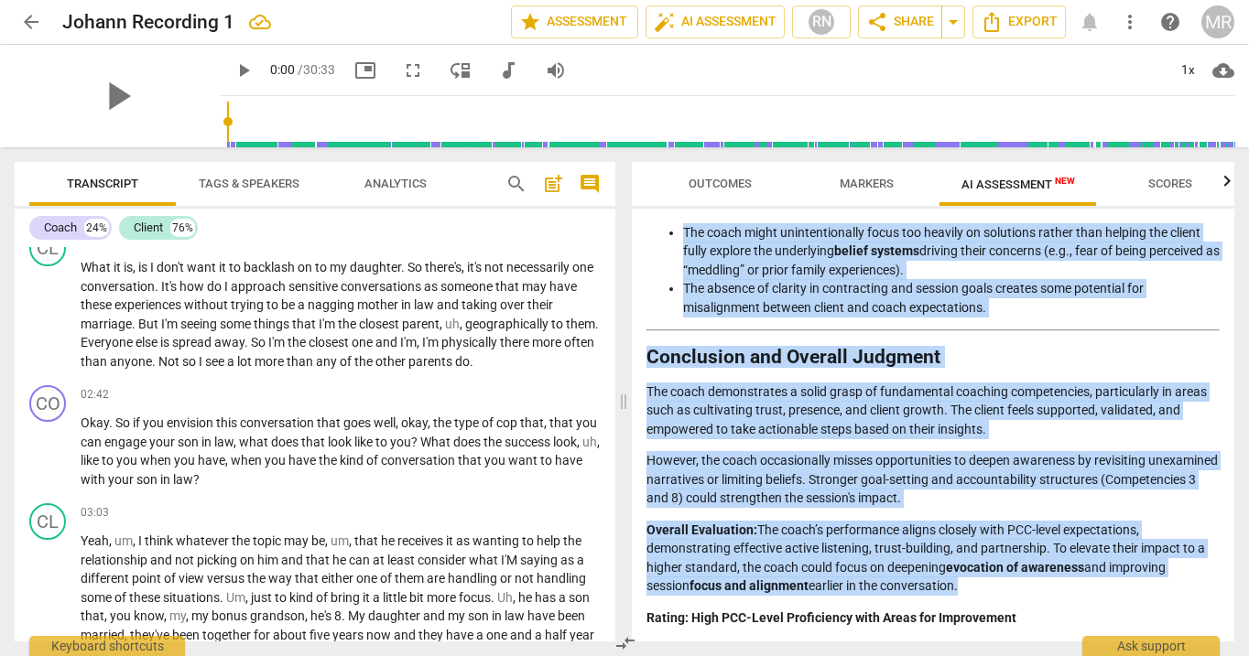
drag, startPoint x: 651, startPoint y: 263, endPoint x: 1021, endPoint y: 600, distance: 500.4
copy div "Analysis of the Coaching Session This analysis evaluates the coach's performanc…"
click at [871, 176] on span "Markers" at bounding box center [867, 184] width 98 height 25
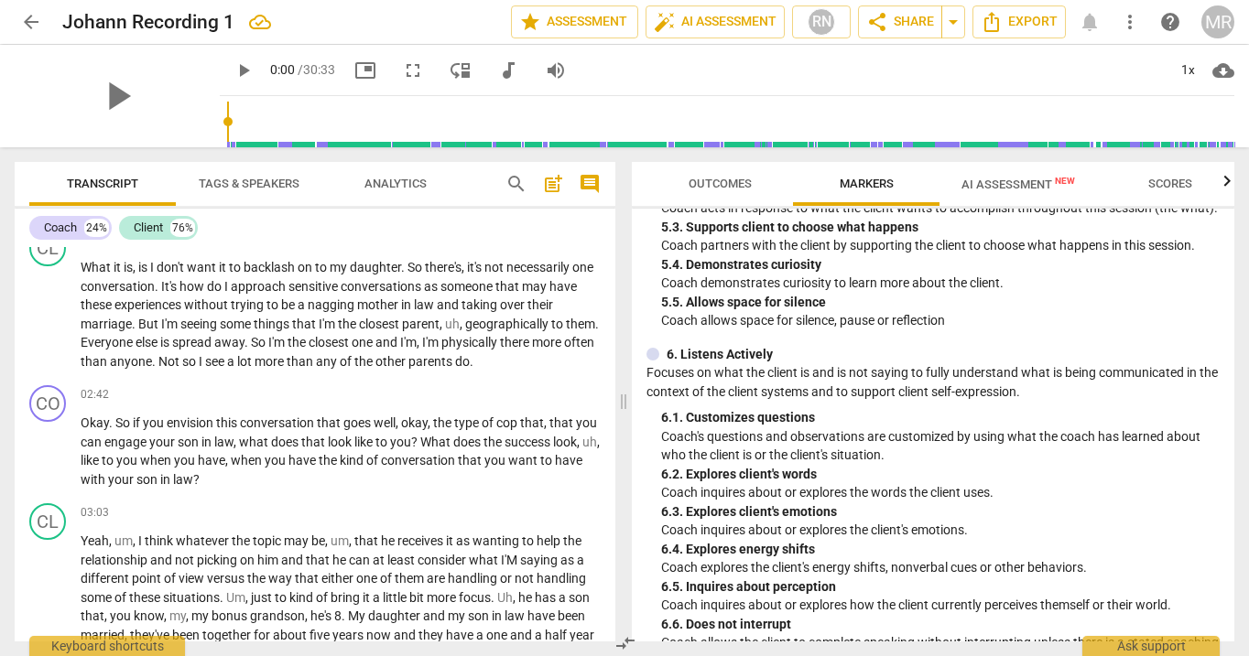
scroll to position [996, 0]
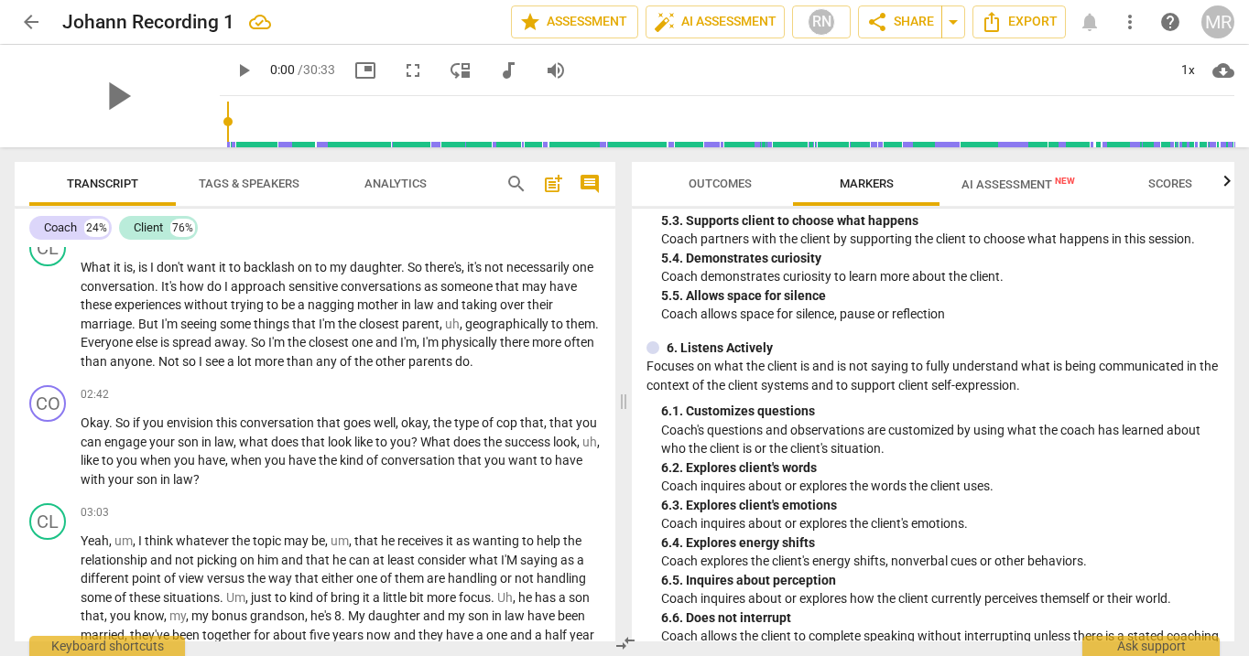
click at [715, 179] on span "Outcomes" at bounding box center [720, 184] width 63 height 14
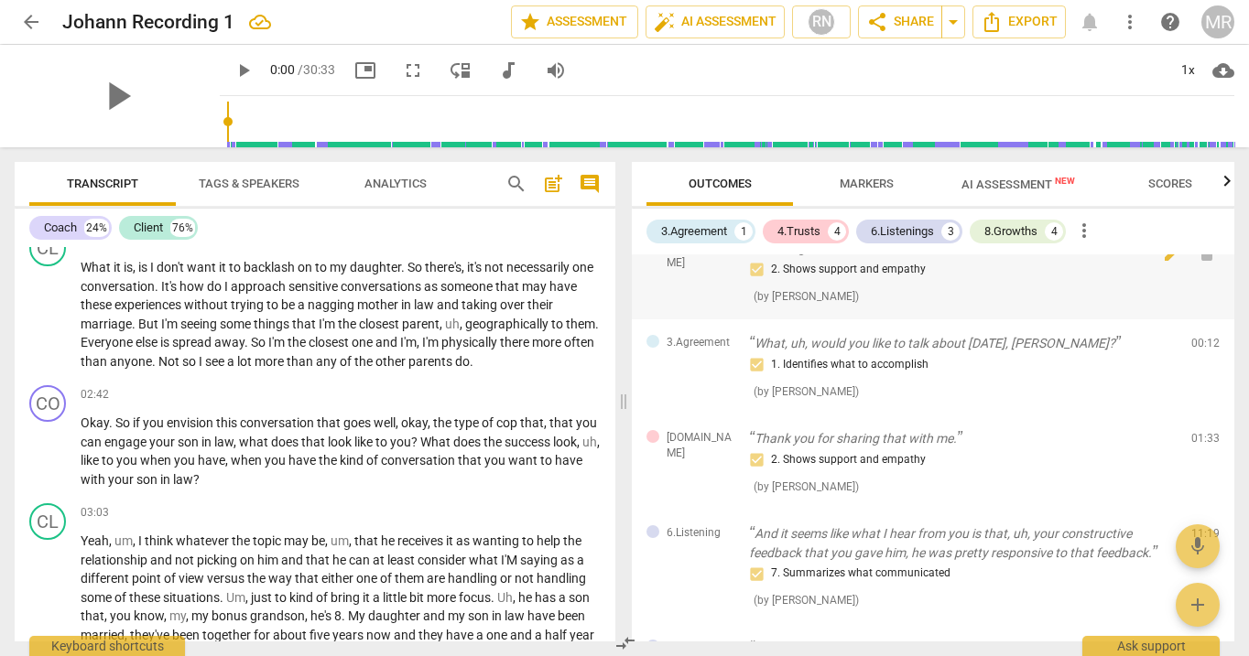
scroll to position [138, 0]
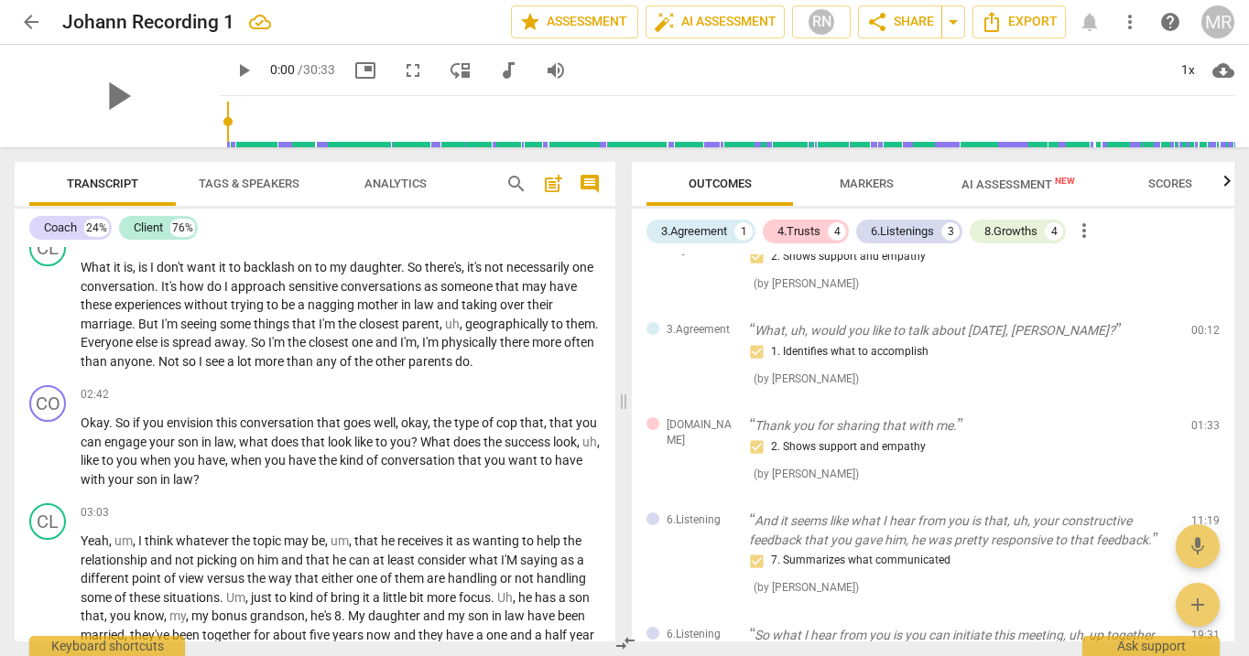
click at [1159, 184] on span "Scores" at bounding box center [1170, 184] width 44 height 14
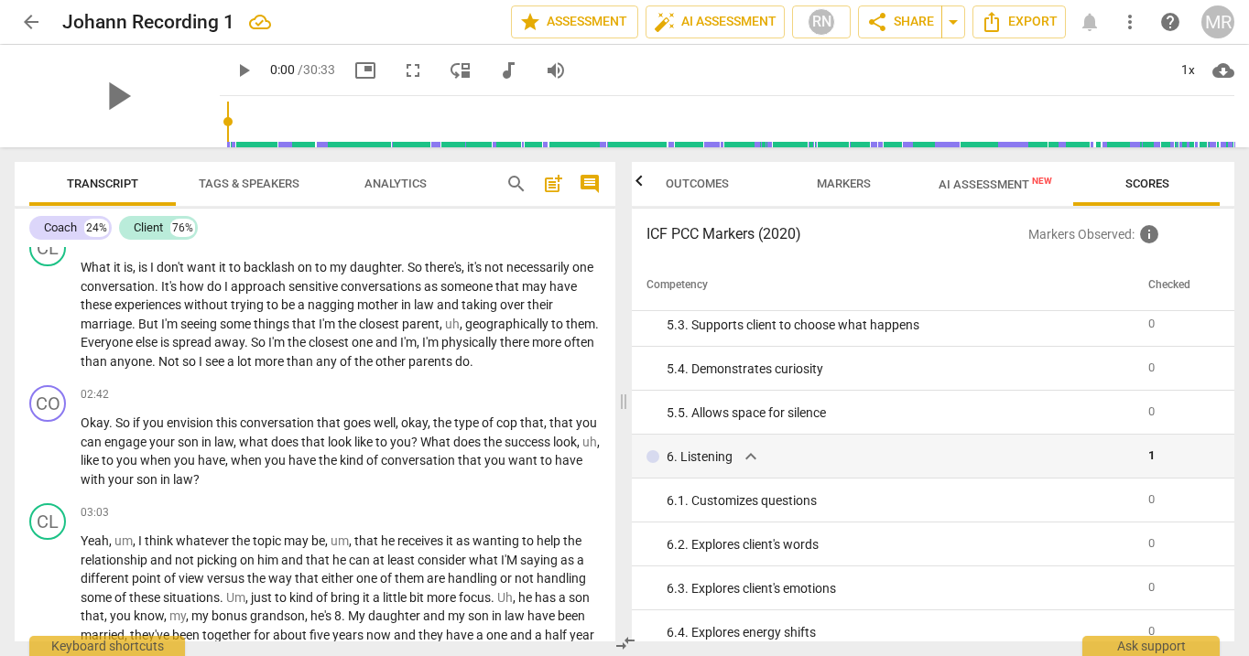
scroll to position [0, 0]
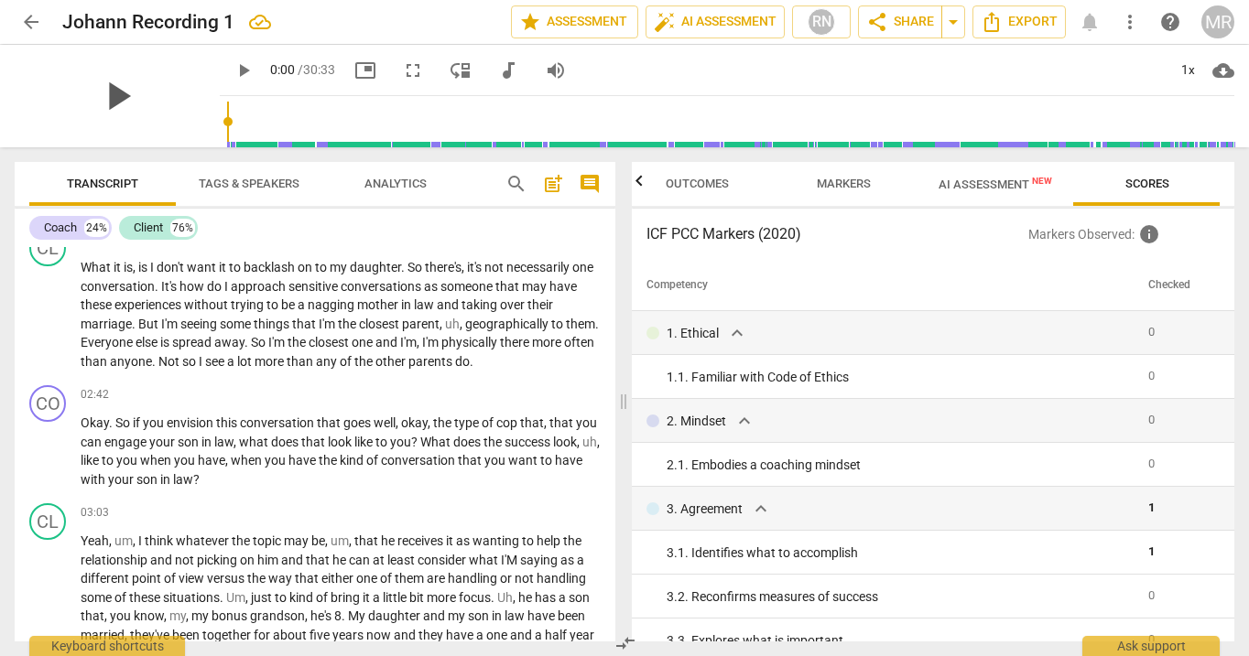
click at [114, 85] on span "play_arrow" at bounding box center [117, 96] width 48 height 48
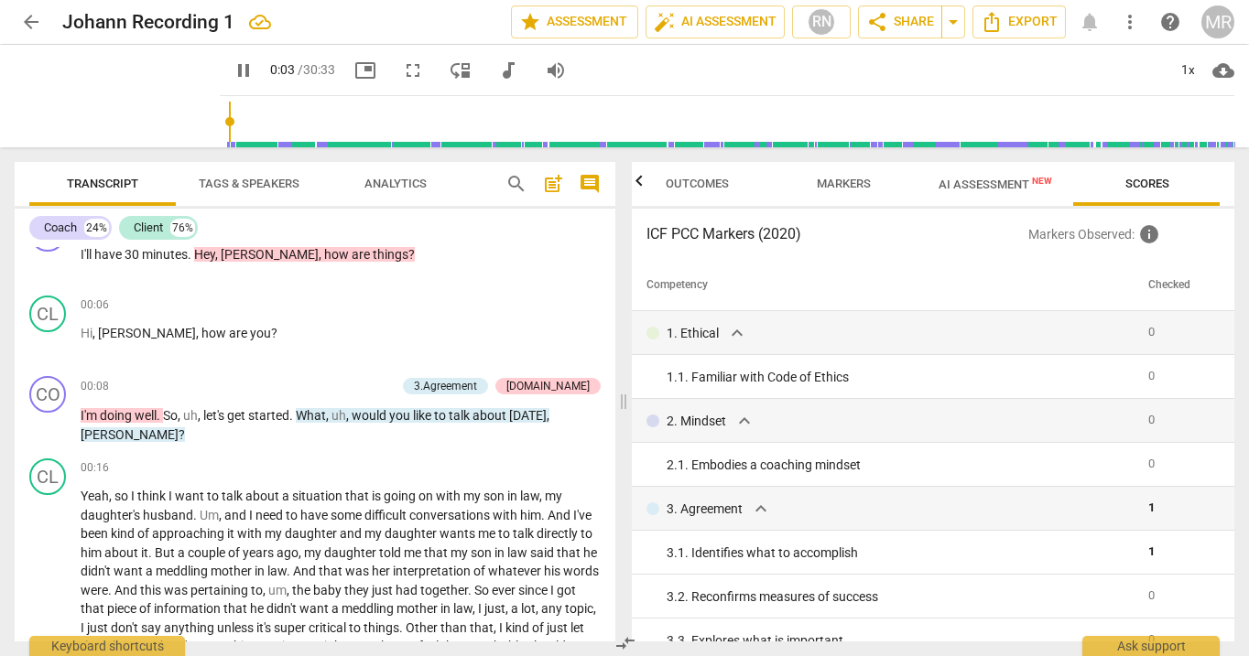
click at [1219, 71] on span "cloud_download" at bounding box center [1223, 71] width 22 height 22
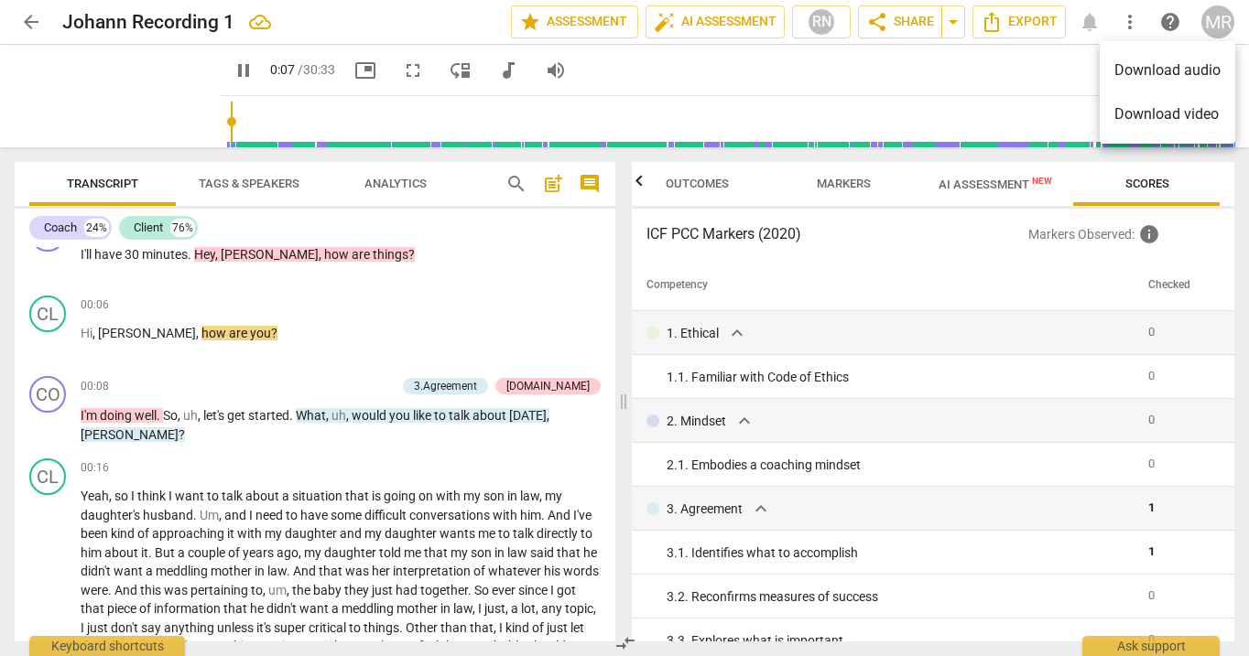
click at [1042, 74] on div at bounding box center [624, 328] width 1249 height 656
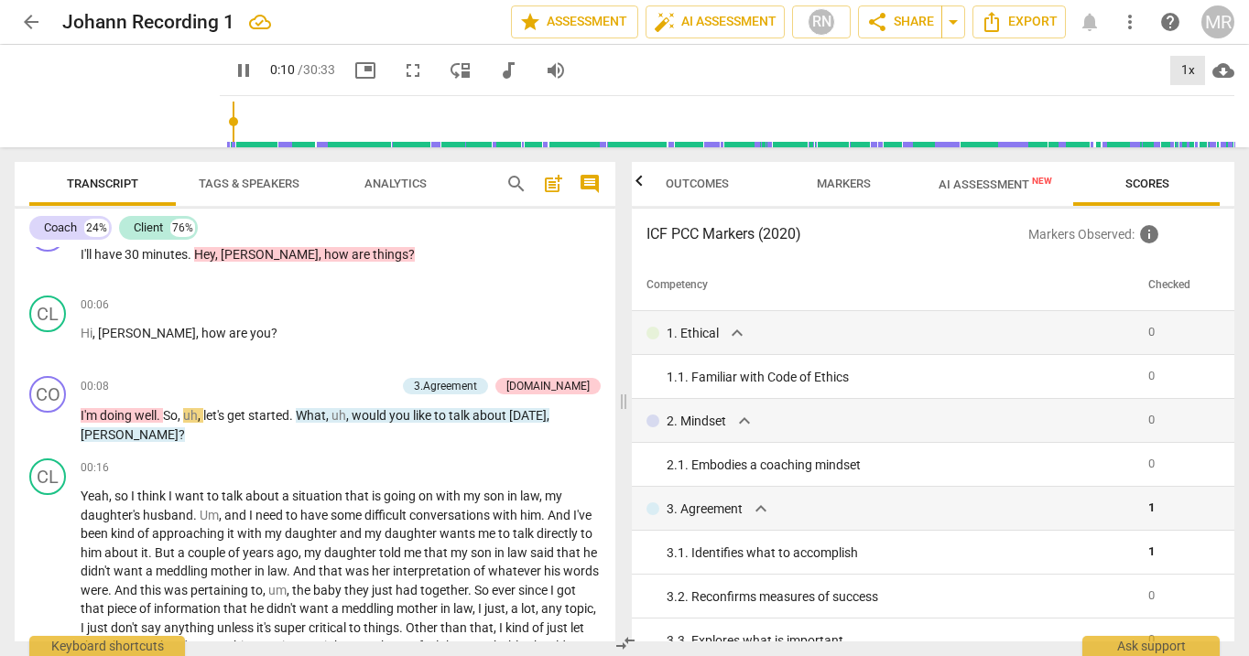
click at [1186, 71] on div "1x" at bounding box center [1187, 70] width 35 height 29
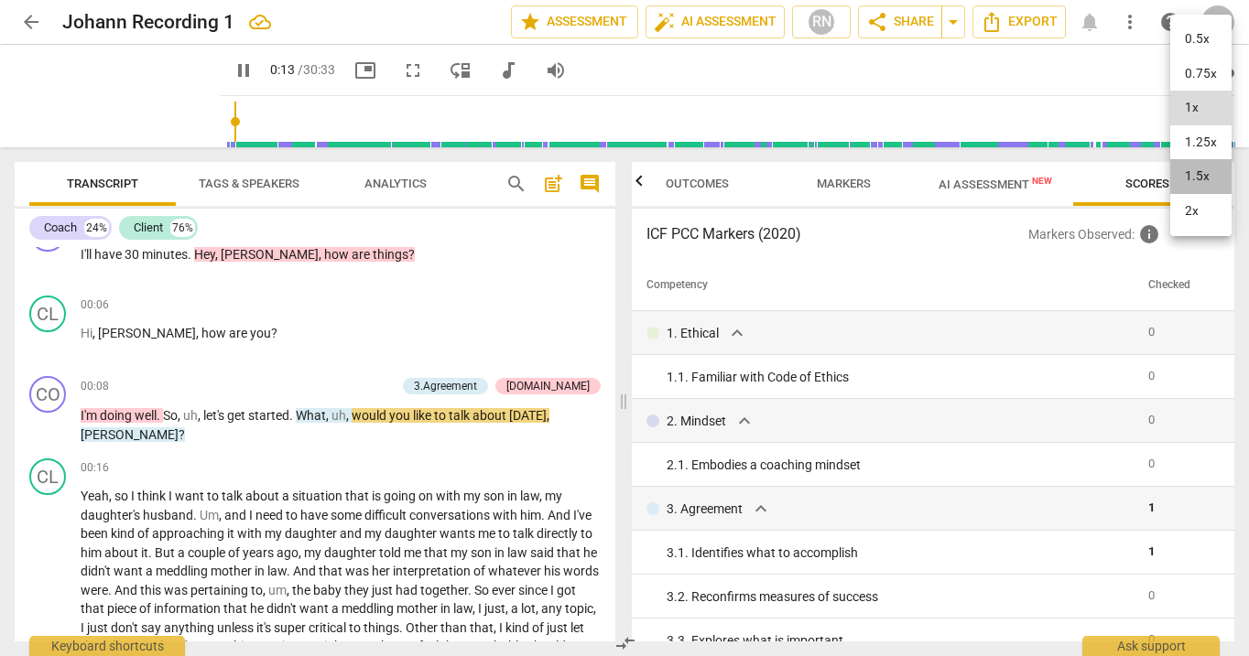
click at [1199, 173] on li "1.5x" at bounding box center [1200, 176] width 61 height 35
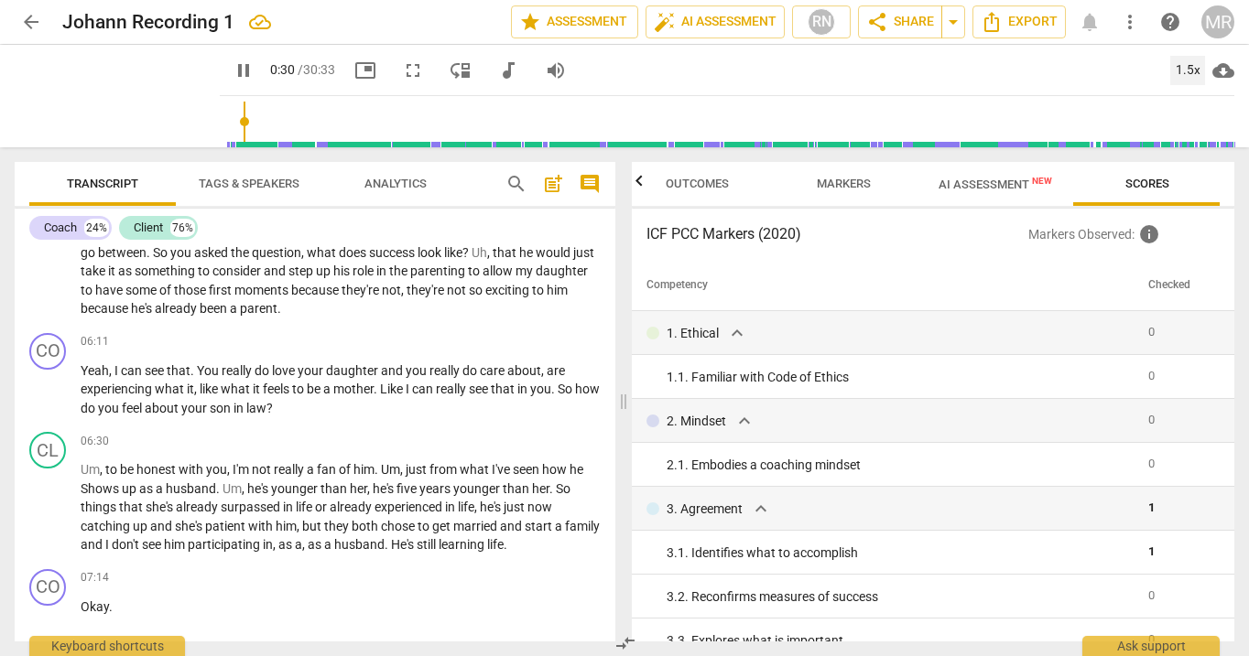
scroll to position [1427, 0]
click at [176, 509] on span "she's" at bounding box center [161, 506] width 30 height 15
click at [49, 515] on span "pause" at bounding box center [49, 508] width 22 height 22
click at [49, 511] on span "play_arrow" at bounding box center [49, 508] width 22 height 22
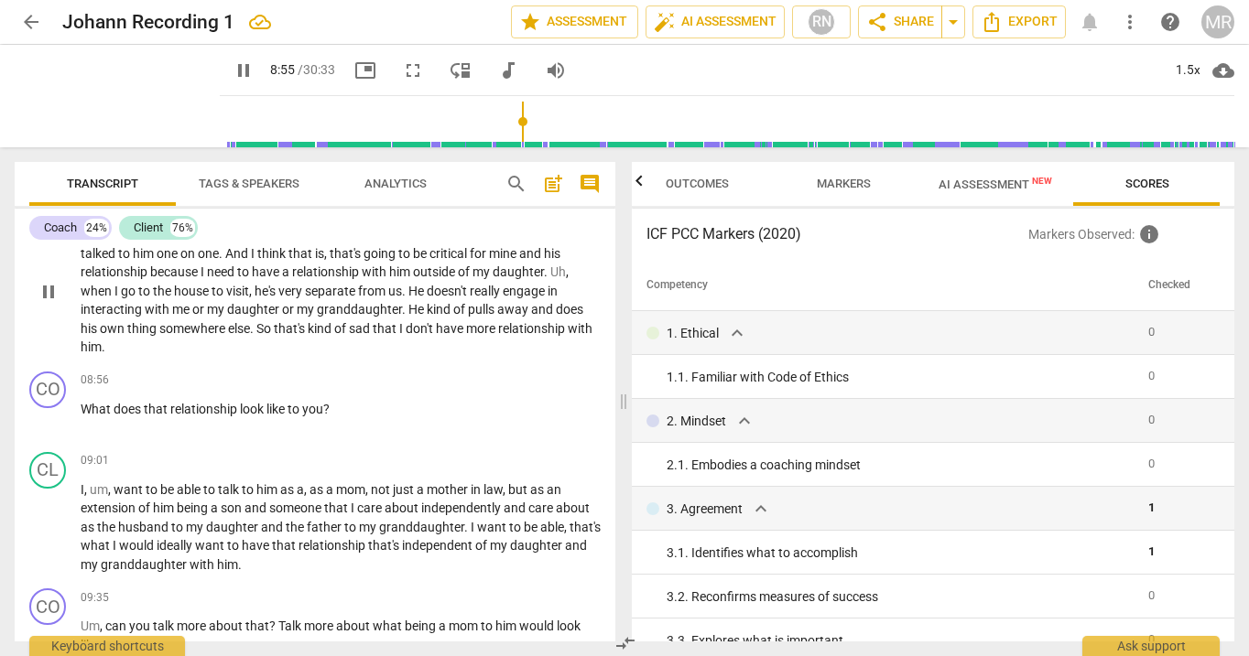
scroll to position [2138, 0]
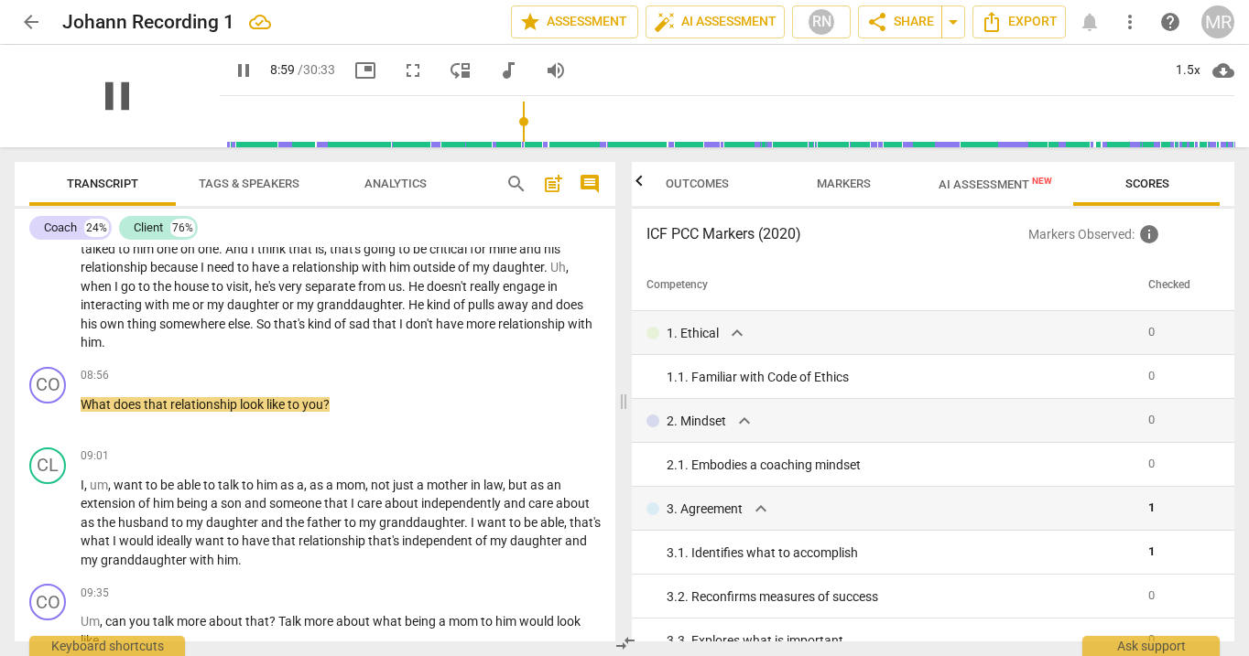
click at [121, 96] on span "pause" at bounding box center [117, 96] width 48 height 48
click at [143, 91] on div "play_arrow" at bounding box center [117, 96] width 205 height 103
click at [106, 102] on span "play_arrow" at bounding box center [117, 96] width 48 height 48
click at [138, 112] on div "pause" at bounding box center [117, 96] width 205 height 103
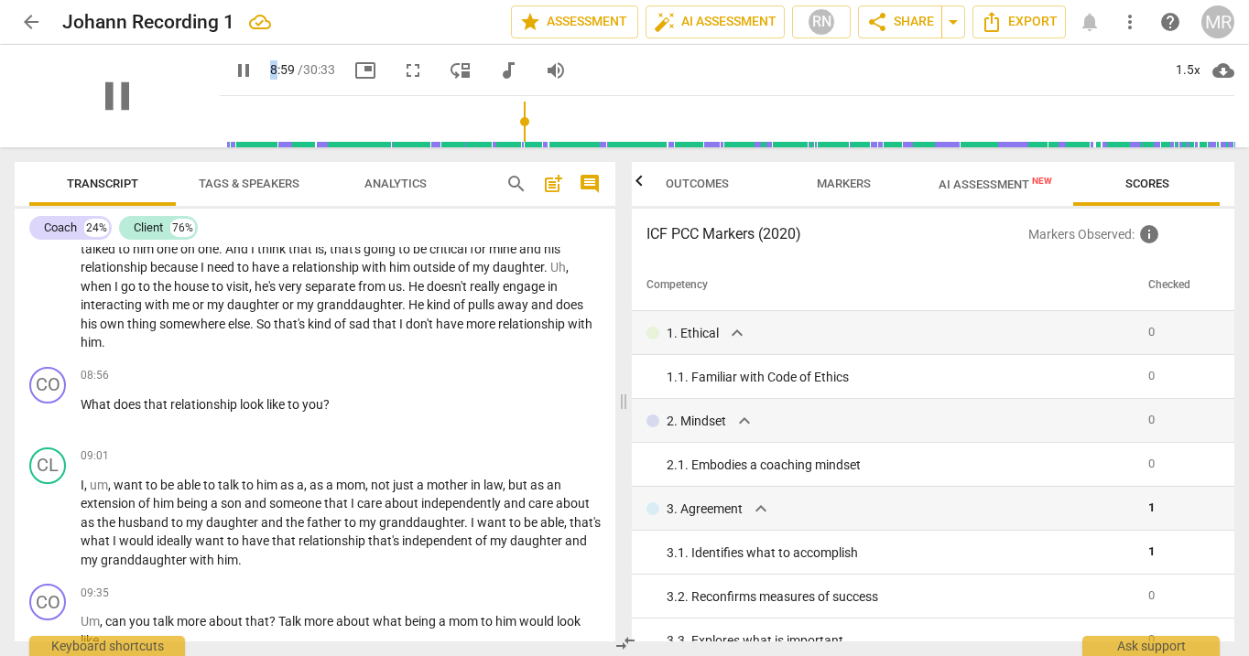
click at [138, 112] on div "pause" at bounding box center [117, 96] width 205 height 103
click at [52, 525] on span "pause" at bounding box center [49, 524] width 22 height 22
click at [54, 522] on span "play_arrow" at bounding box center [49, 524] width 22 height 22
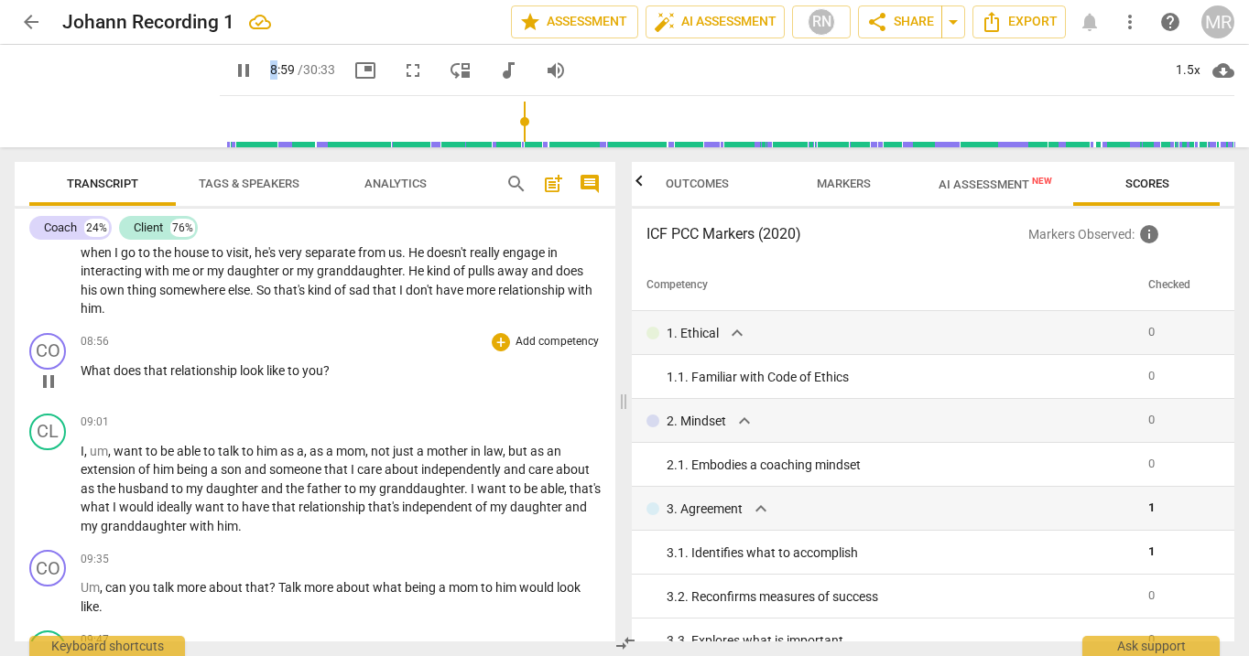
scroll to position [2221, 0]
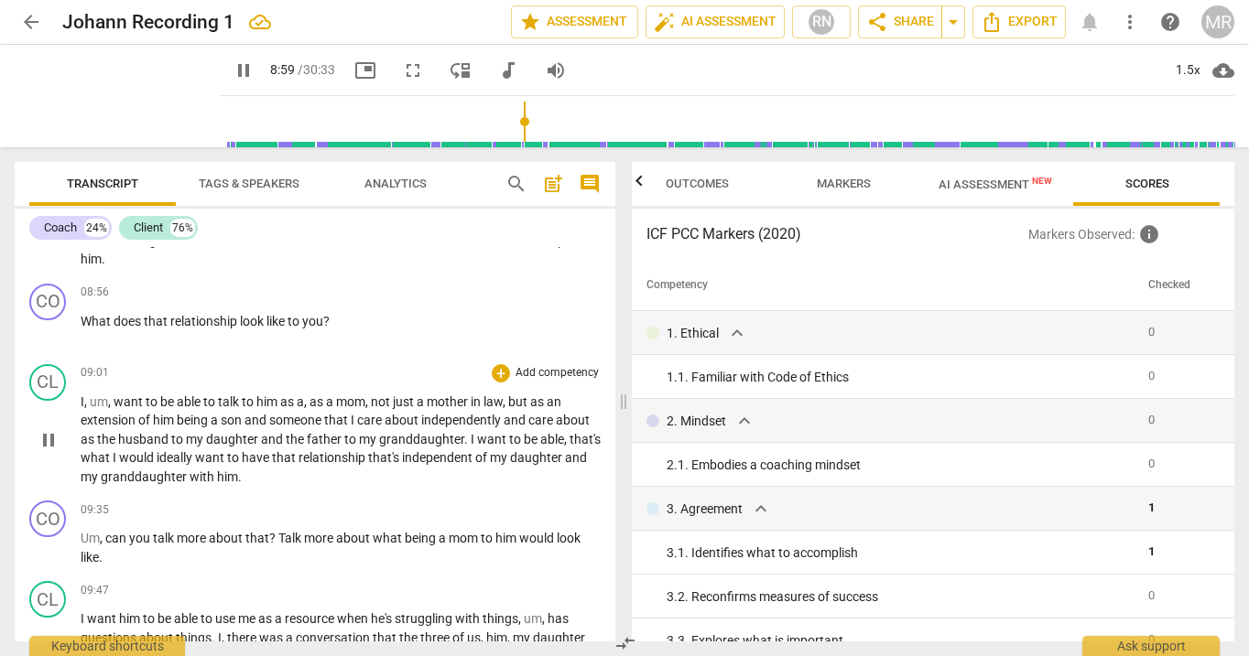
click at [154, 428] on p "I , um , want to be able to talk to him as a , as a mom , not just a mother in …" at bounding box center [341, 440] width 520 height 94
click at [52, 439] on span "pause" at bounding box center [49, 440] width 22 height 22
click at [233, 71] on span "play_arrow" at bounding box center [244, 71] width 22 height 22
click at [113, 102] on span "pause" at bounding box center [117, 96] width 48 height 48
type input "542"
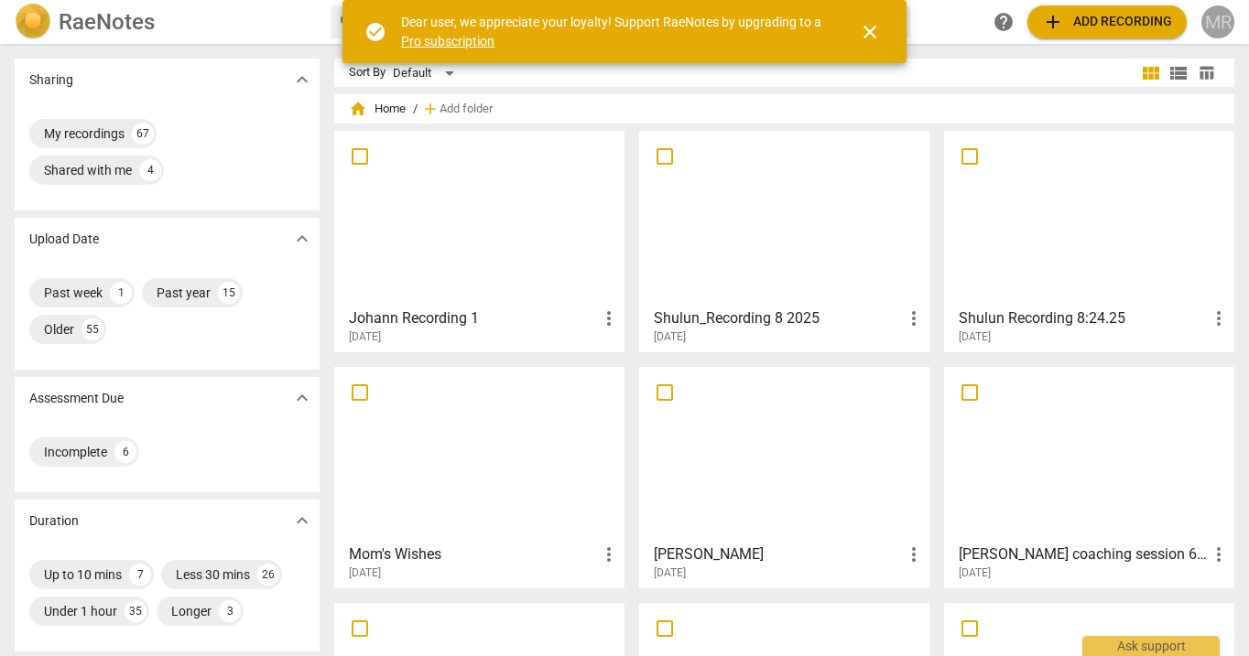
click at [1217, 27] on div "MR" at bounding box center [1217, 21] width 33 height 33
